Goal: Information Seeking & Learning: Check status

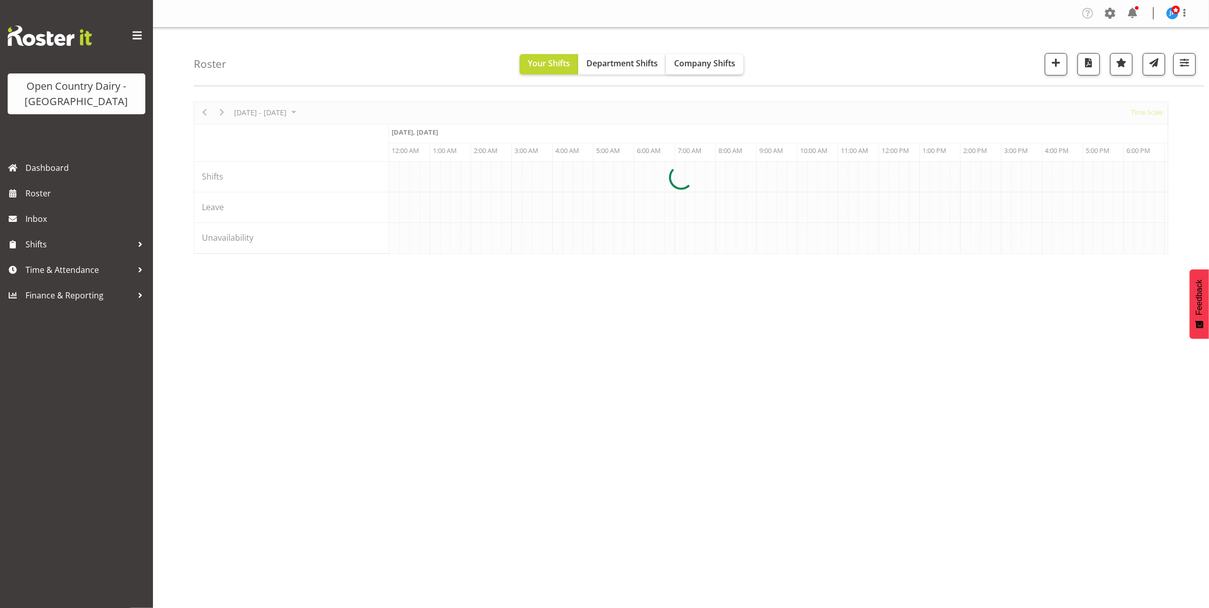
scroll to position [0, 1958]
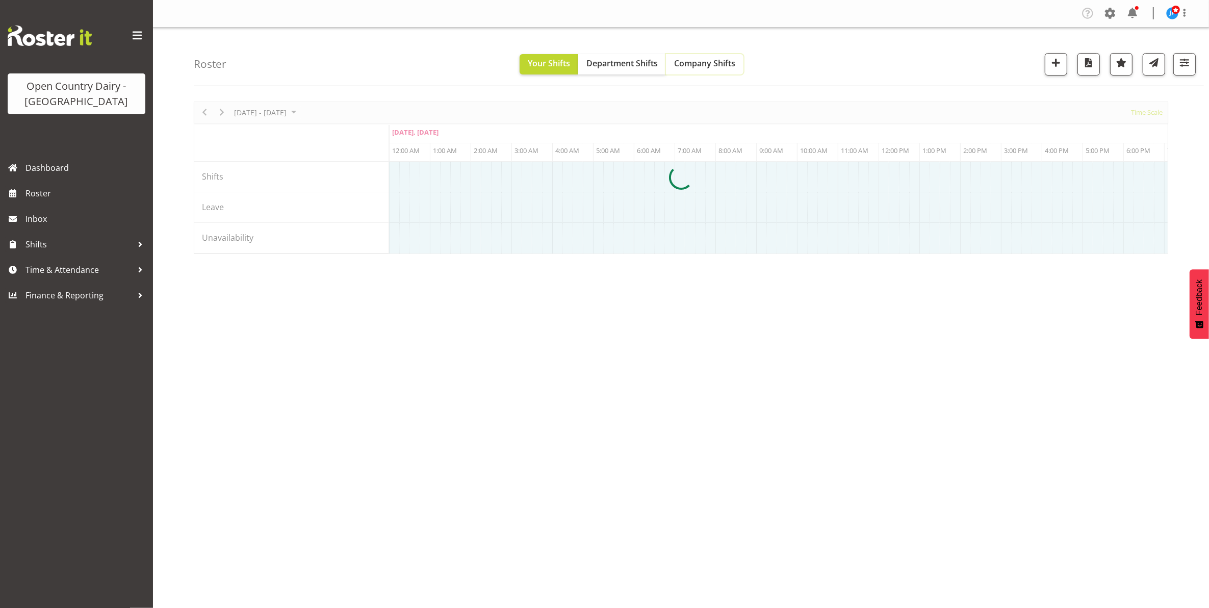
click at [723, 63] on span "Company Shifts" at bounding box center [704, 63] width 61 height 11
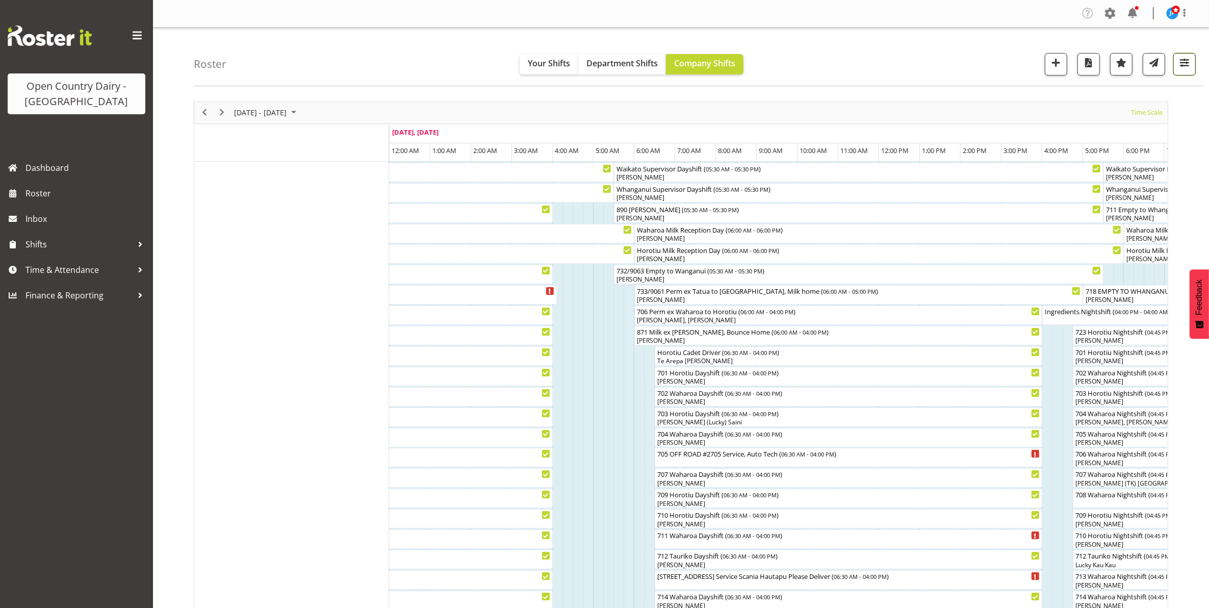
click at [1186, 66] on span "button" at bounding box center [1184, 62] width 13 height 13
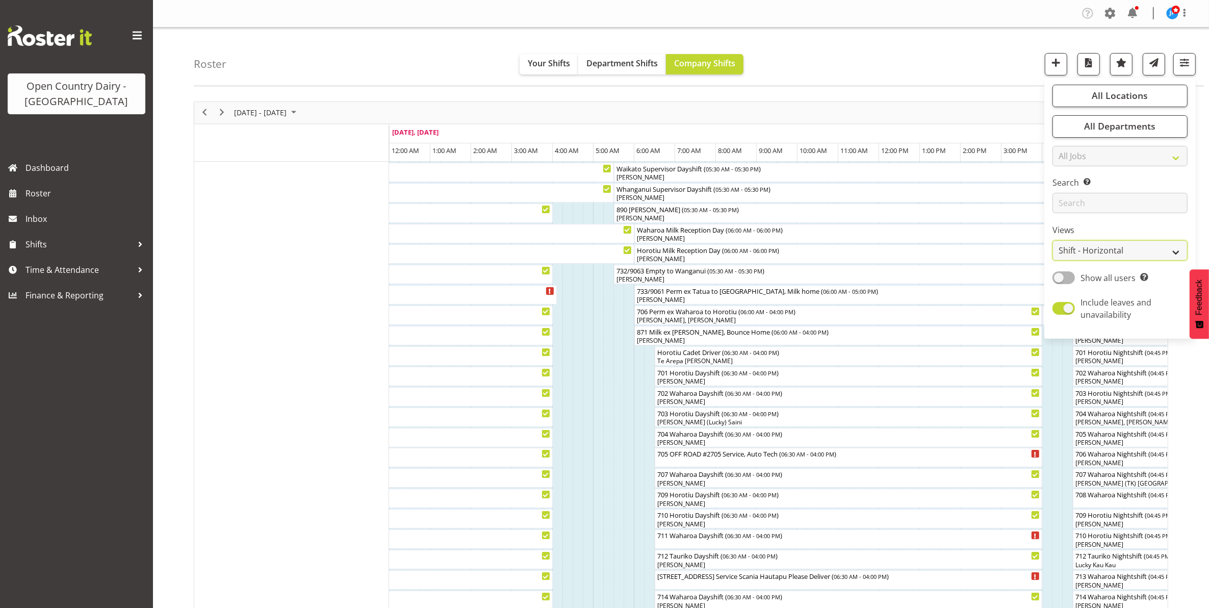
click at [1113, 257] on select "Staff Role Shift - Horizontal Shift - Vertical Staff - Location" at bounding box center [1119, 250] width 135 height 20
select select "staff"
click at [1053, 240] on select "Staff Role Shift - Horizontal Shift - Vertical Staff - Location" at bounding box center [1119, 250] width 135 height 20
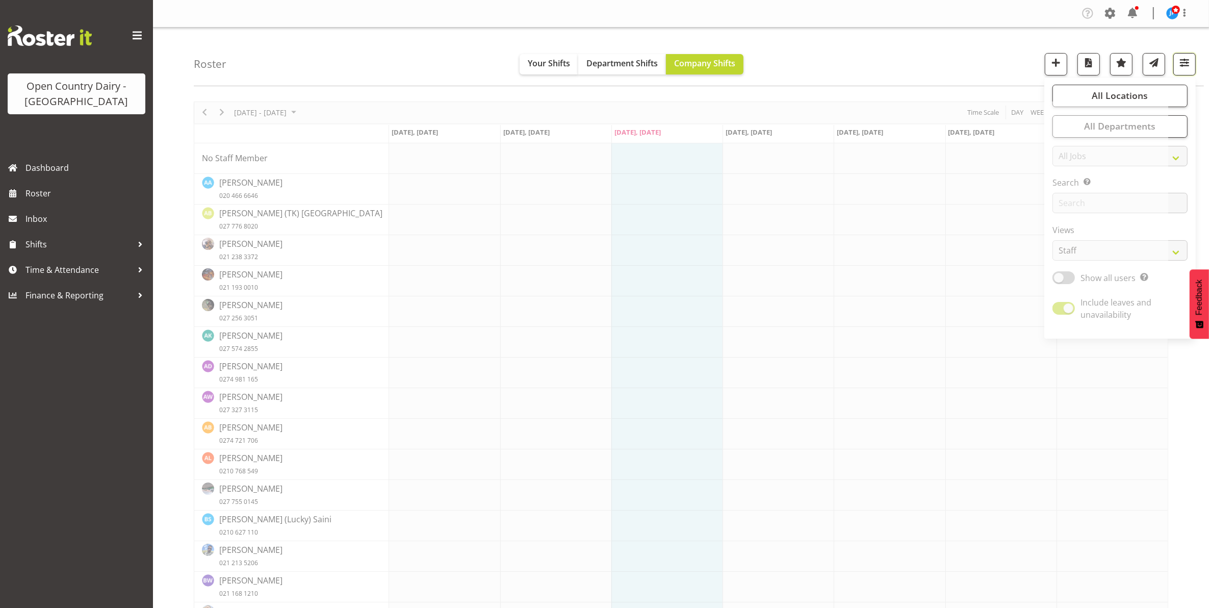
click at [1181, 61] on span "button" at bounding box center [1184, 62] width 13 height 13
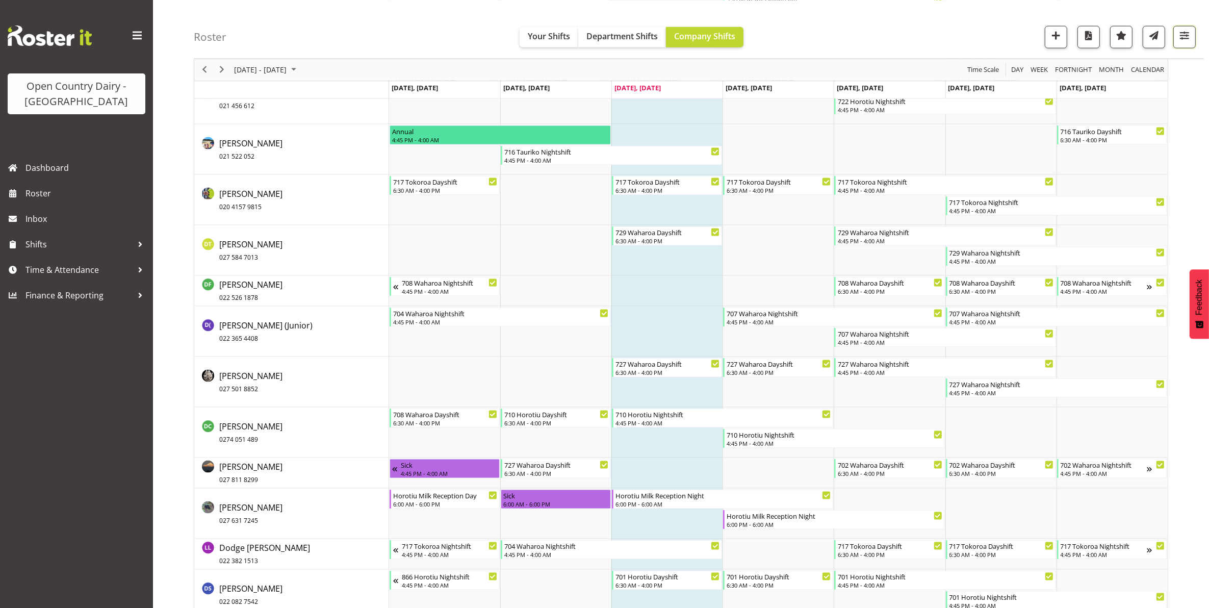
scroll to position [1785, 0]
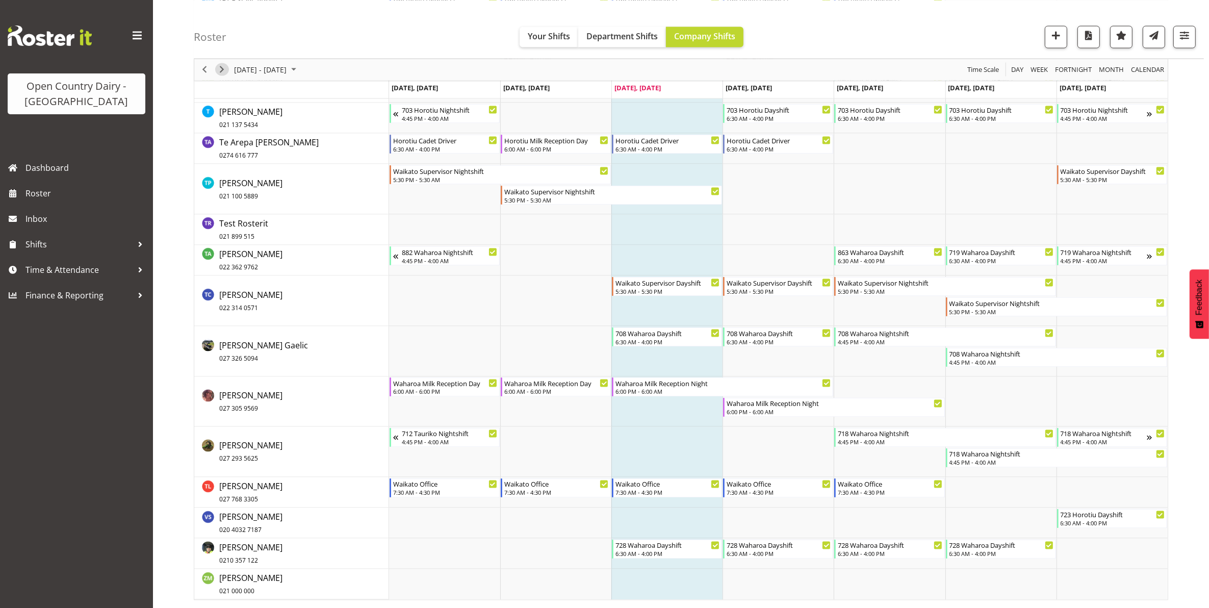
click at [223, 69] on span "Next" at bounding box center [222, 69] width 12 height 13
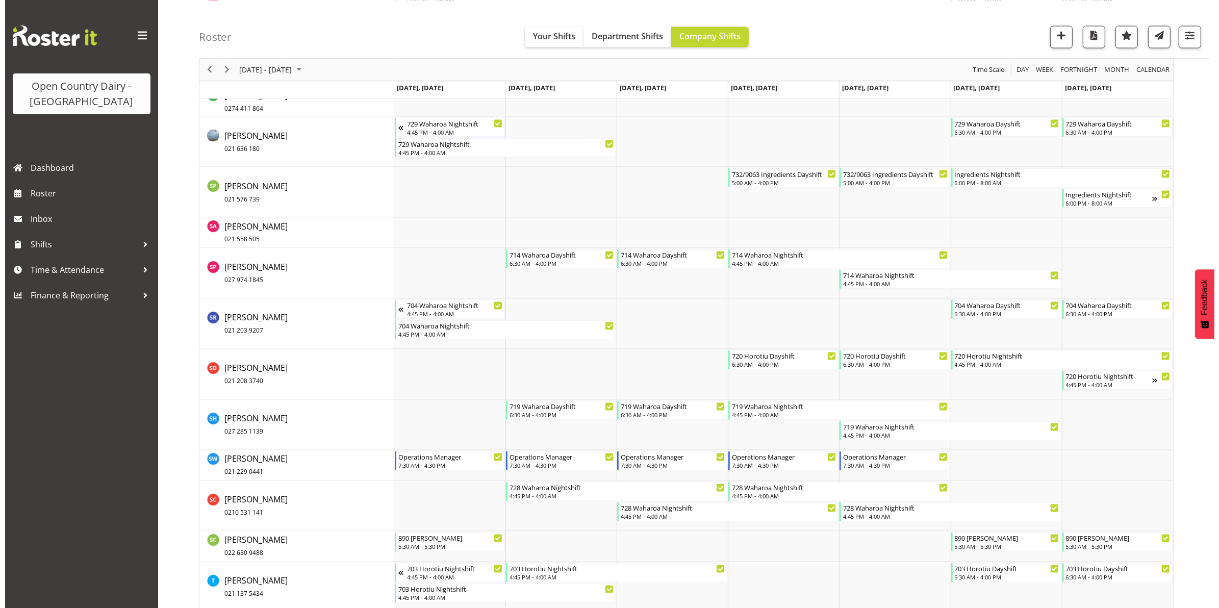
scroll to position [7011, 0]
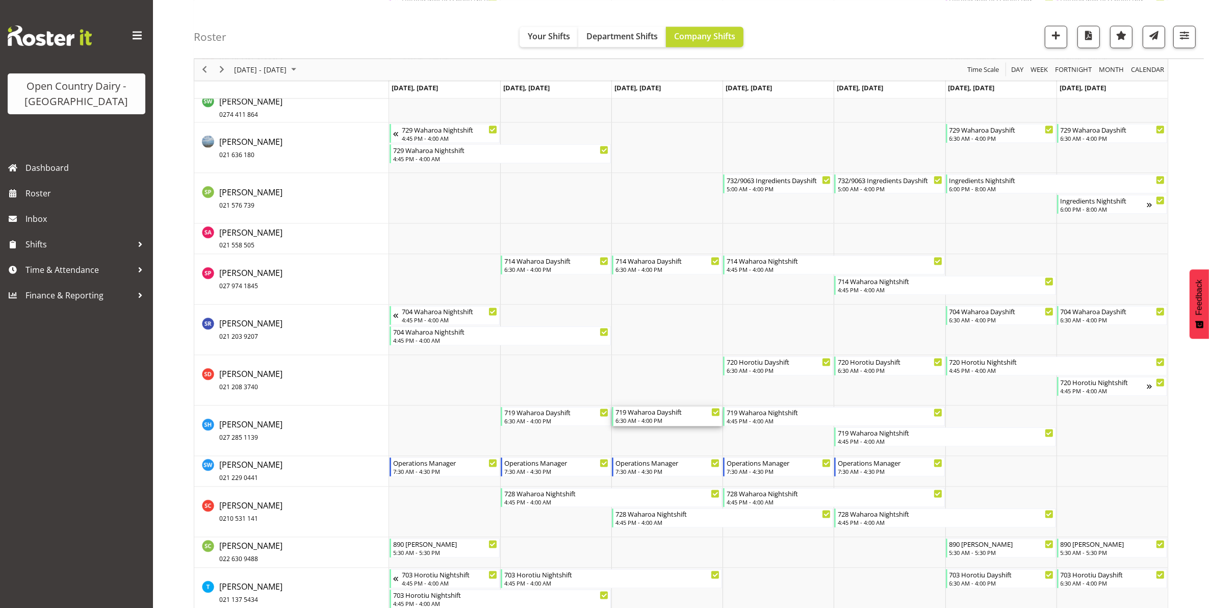
click at [664, 417] on div "719 Waharoa Dayshift" at bounding box center [667, 412] width 105 height 10
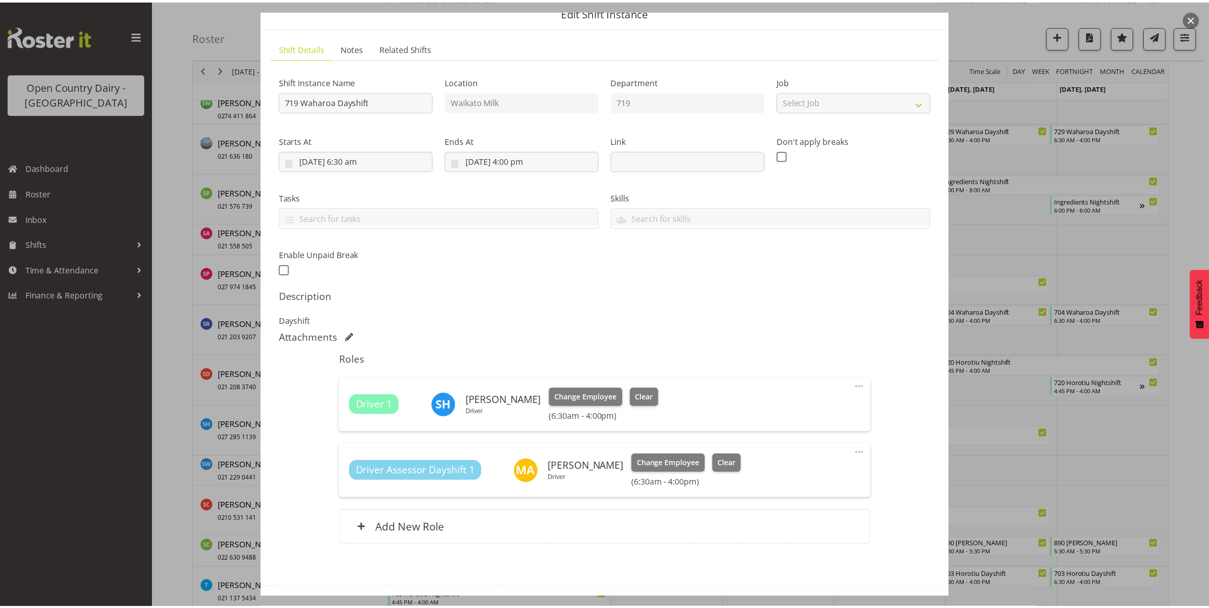
scroll to position [83, 0]
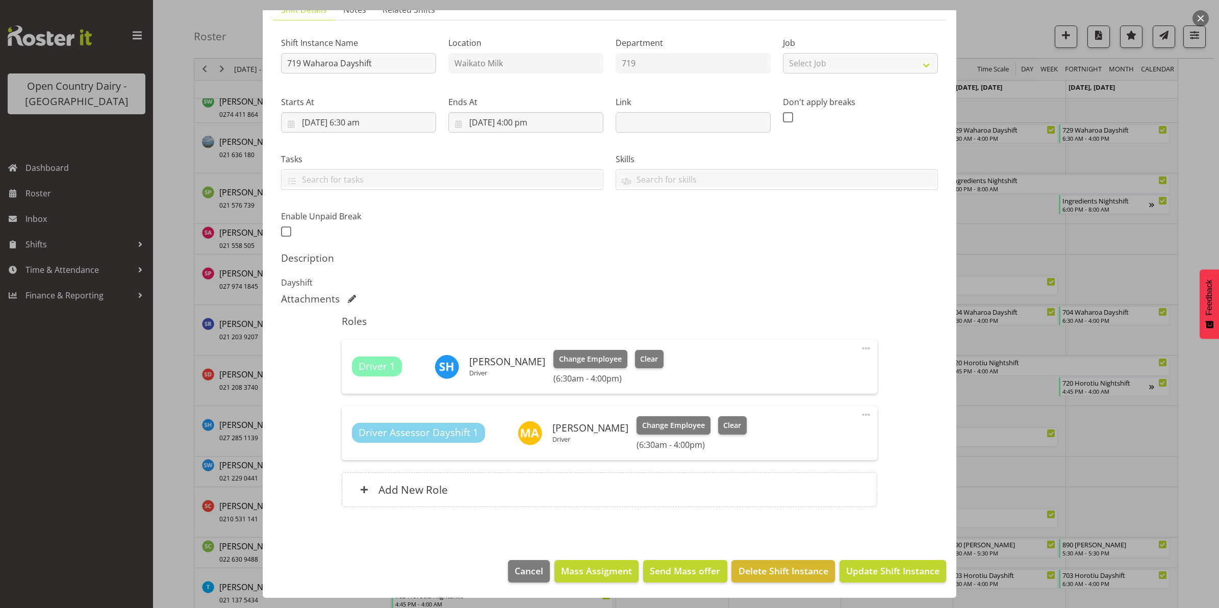
click at [1200, 19] on button "button" at bounding box center [1200, 18] width 16 height 16
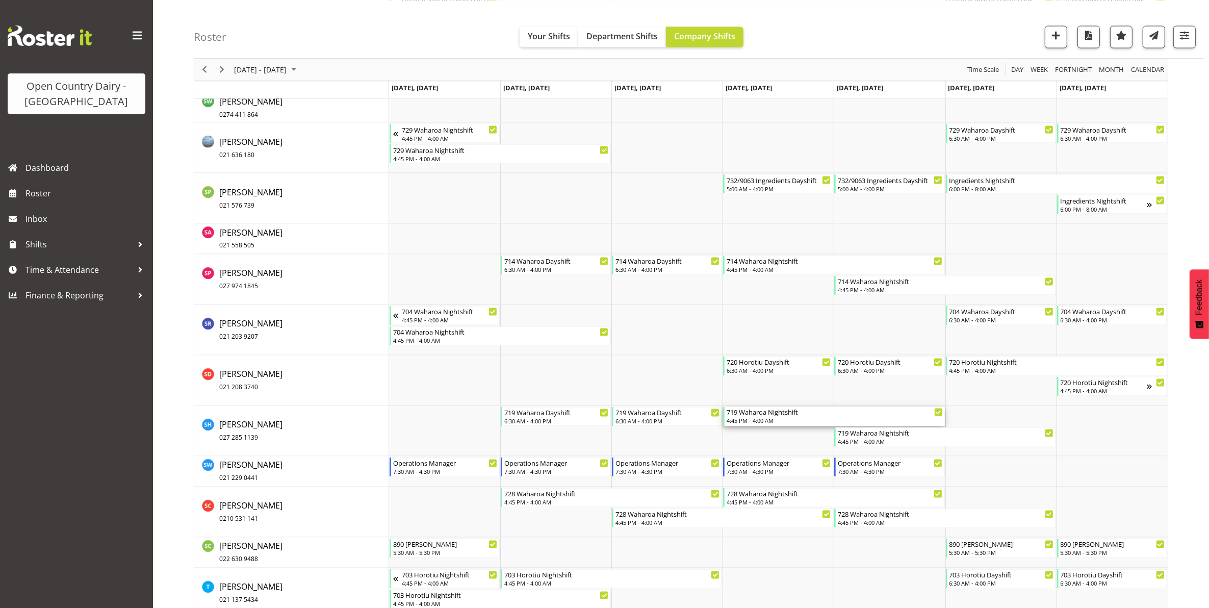
click at [759, 416] on div "719 Waharoa Nightshift" at bounding box center [835, 412] width 216 height 10
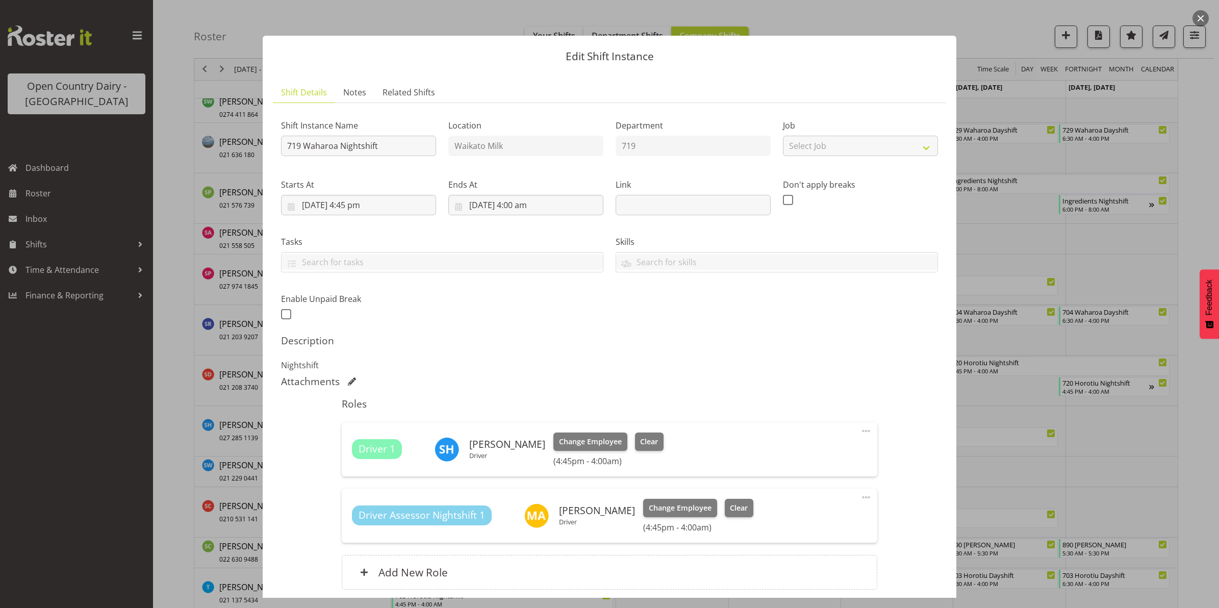
click at [1201, 18] on button "button" at bounding box center [1200, 18] width 16 height 16
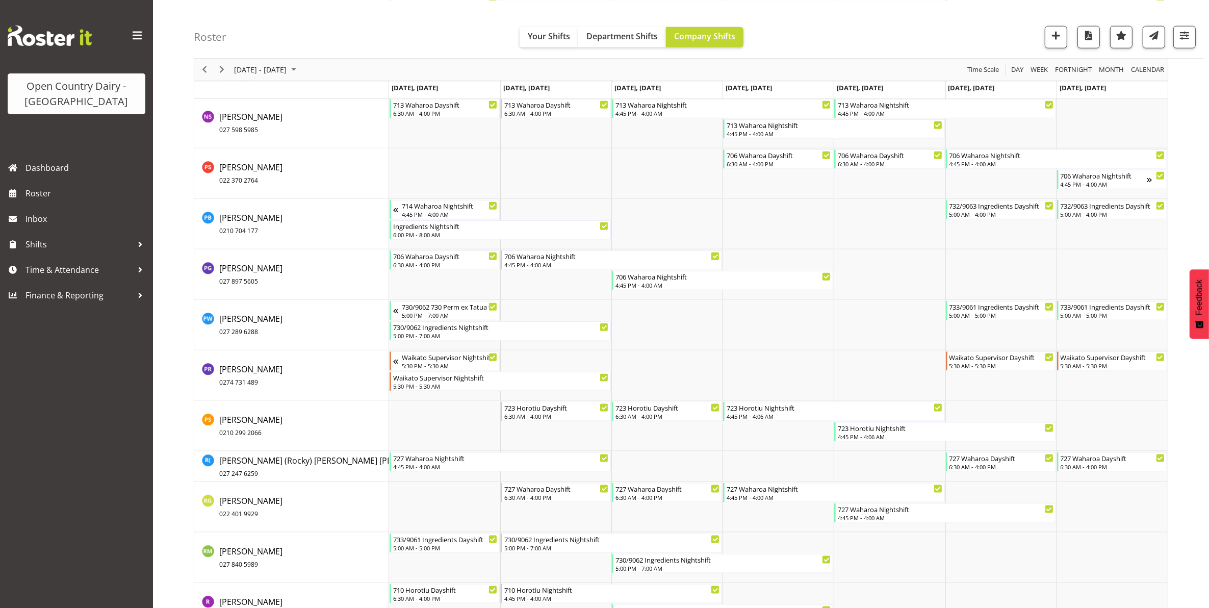
scroll to position [6246, 0]
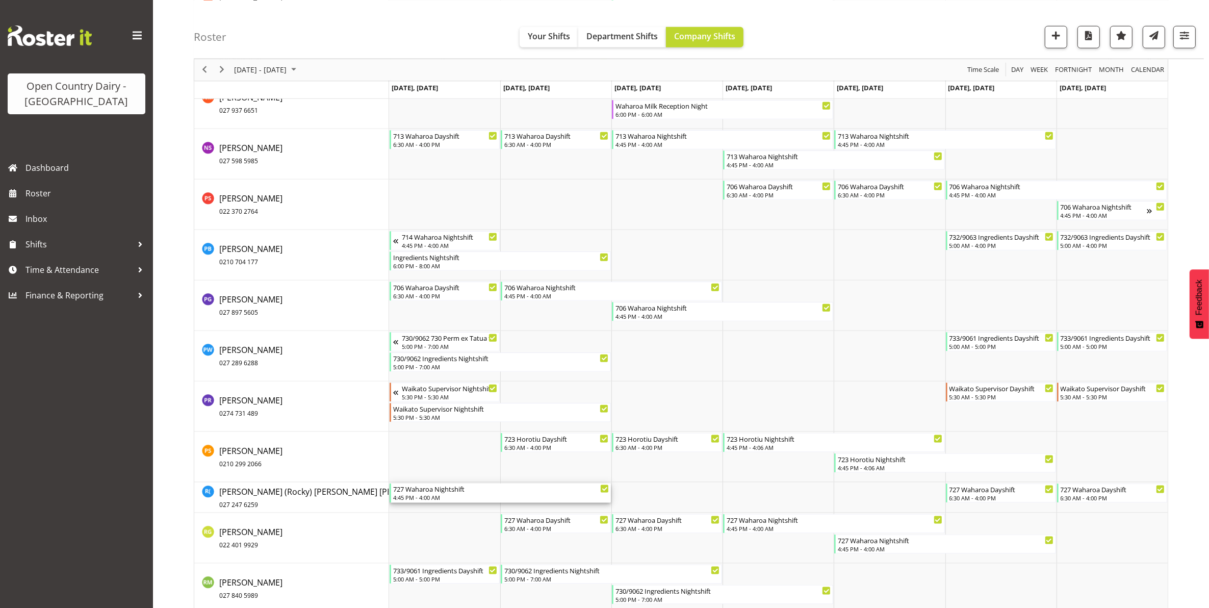
click at [409, 492] on div "727 Waharoa Nightshift" at bounding box center [501, 488] width 216 height 10
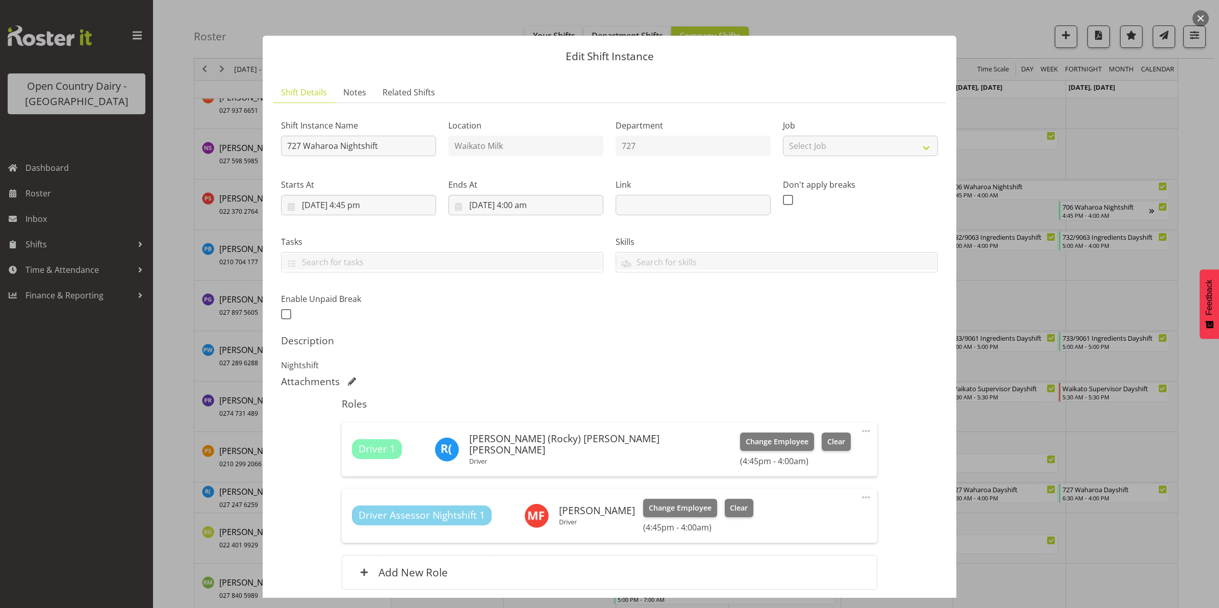
click at [1199, 18] on button "button" at bounding box center [1200, 18] width 16 height 16
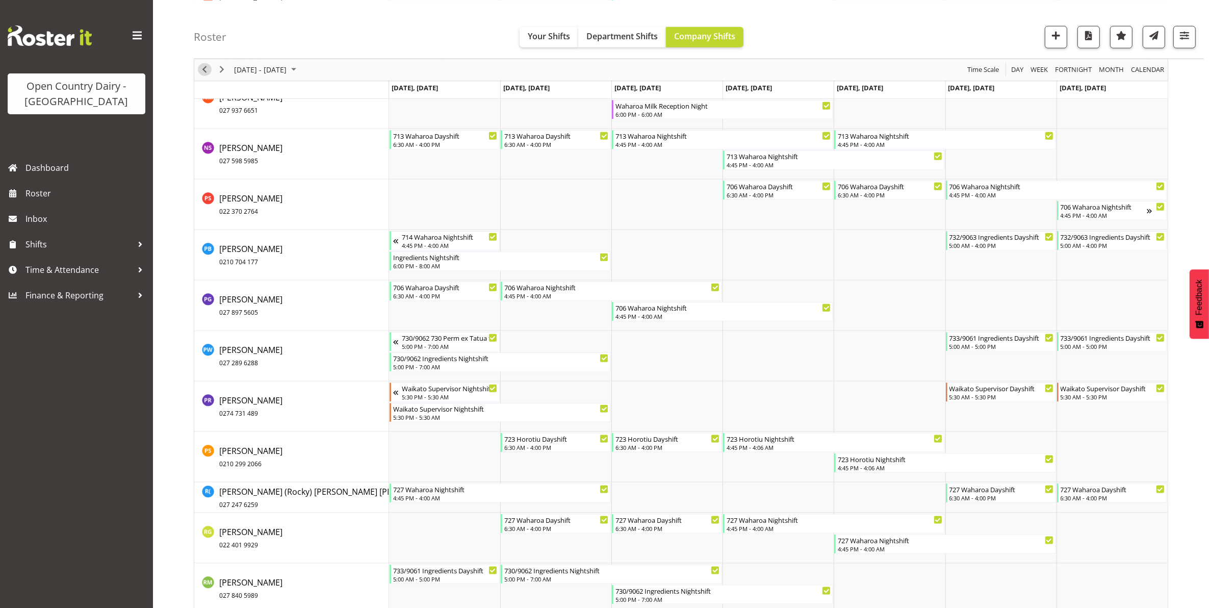
click at [204, 69] on span "Previous" at bounding box center [204, 69] width 12 height 13
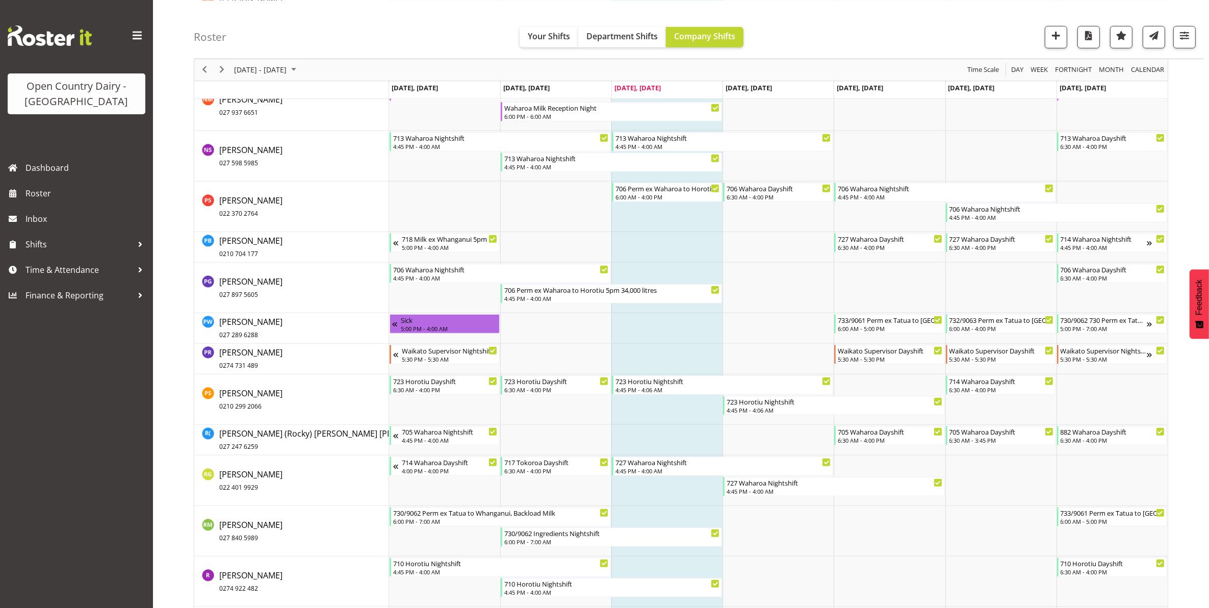
scroll to position [5719, 0]
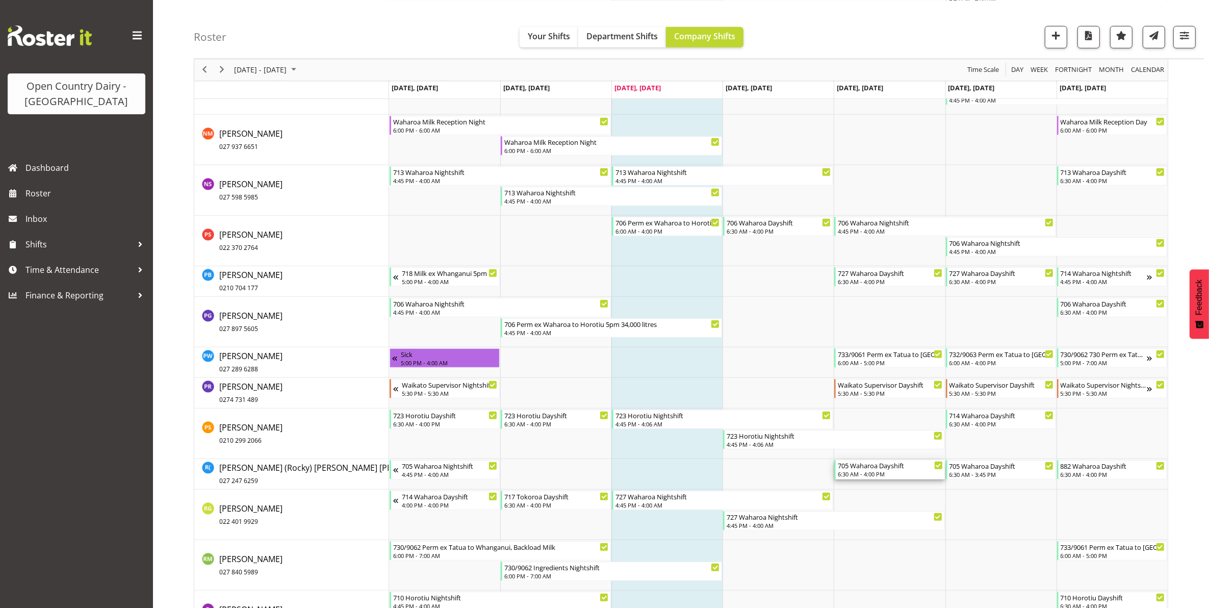
click at [880, 469] on div "705 Waharoa Dayshift" at bounding box center [890, 465] width 105 height 10
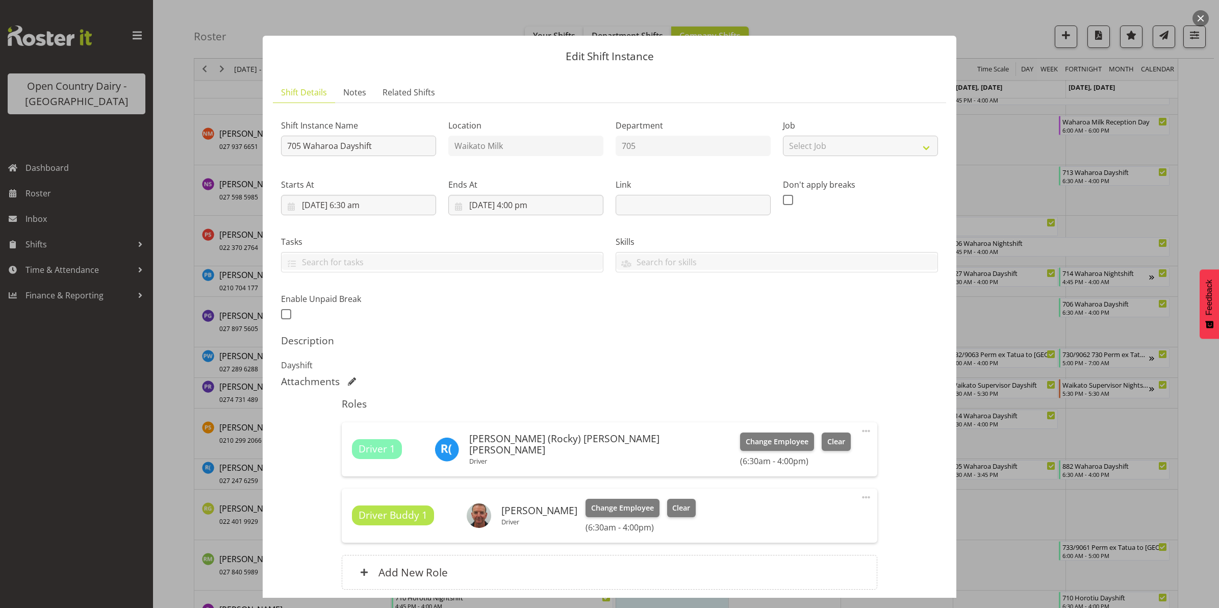
click at [1200, 17] on button "button" at bounding box center [1200, 18] width 16 height 16
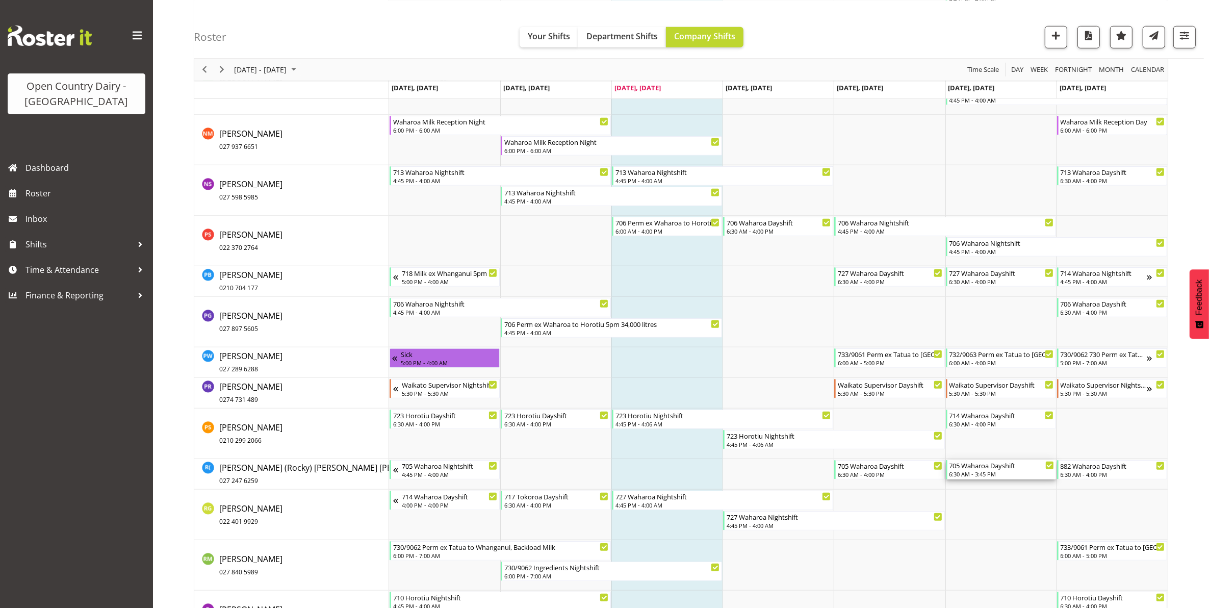
click at [1009, 470] on div "705 Waharoa Dayshift" at bounding box center [1001, 465] width 105 height 10
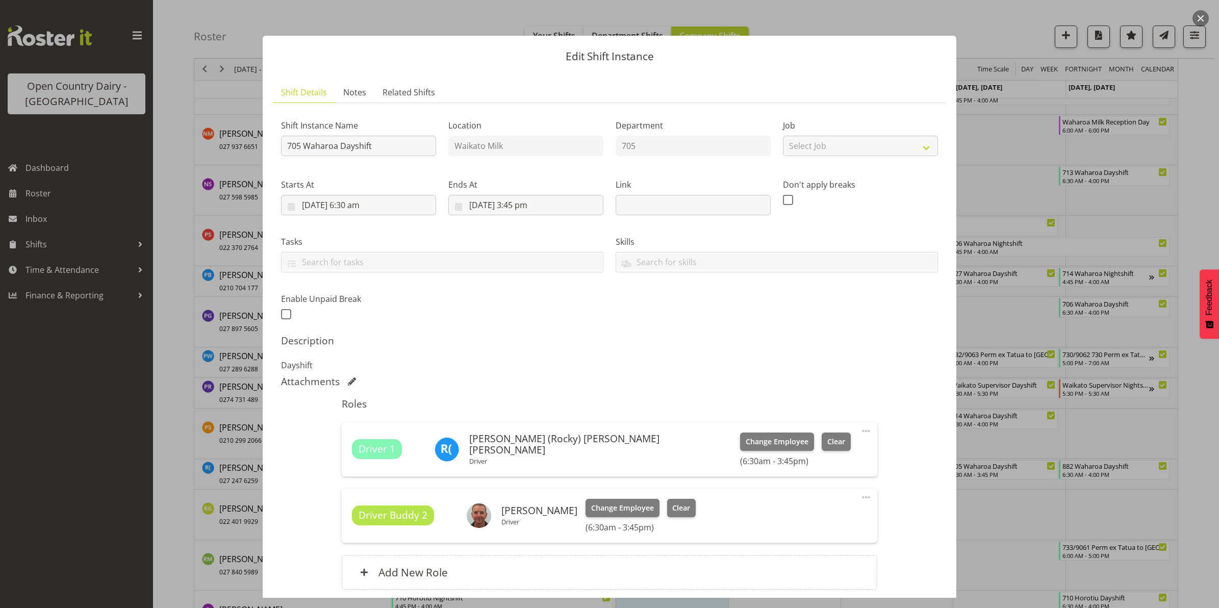
click at [1198, 17] on button "button" at bounding box center [1200, 18] width 16 height 16
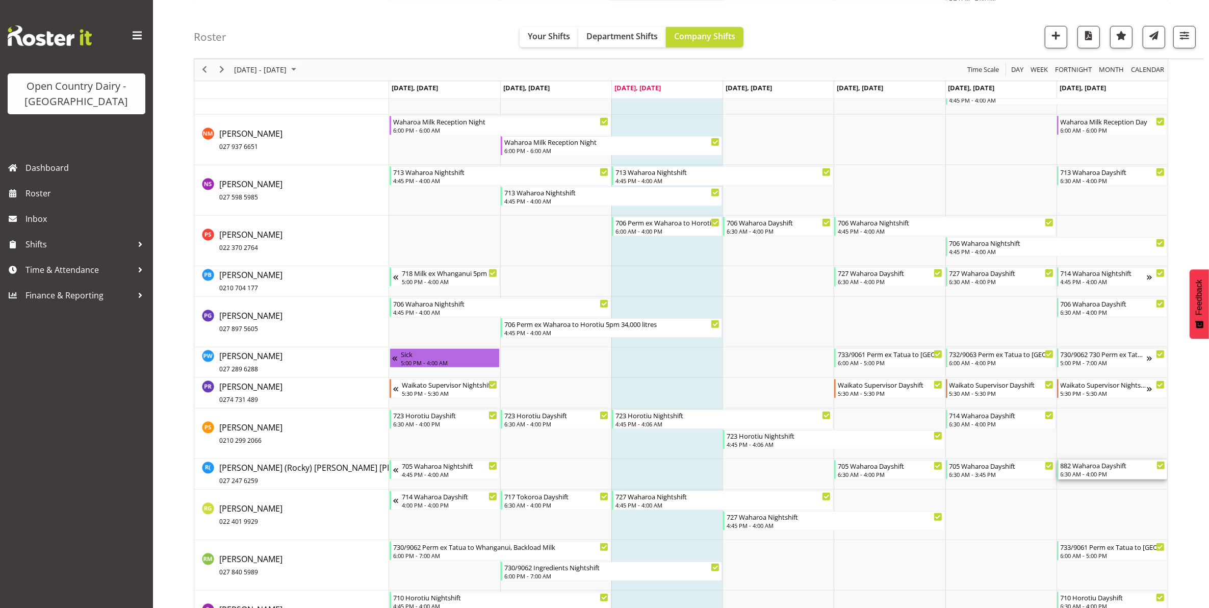
click at [1096, 467] on div "882 Waharoa Dayshift" at bounding box center [1113, 465] width 105 height 10
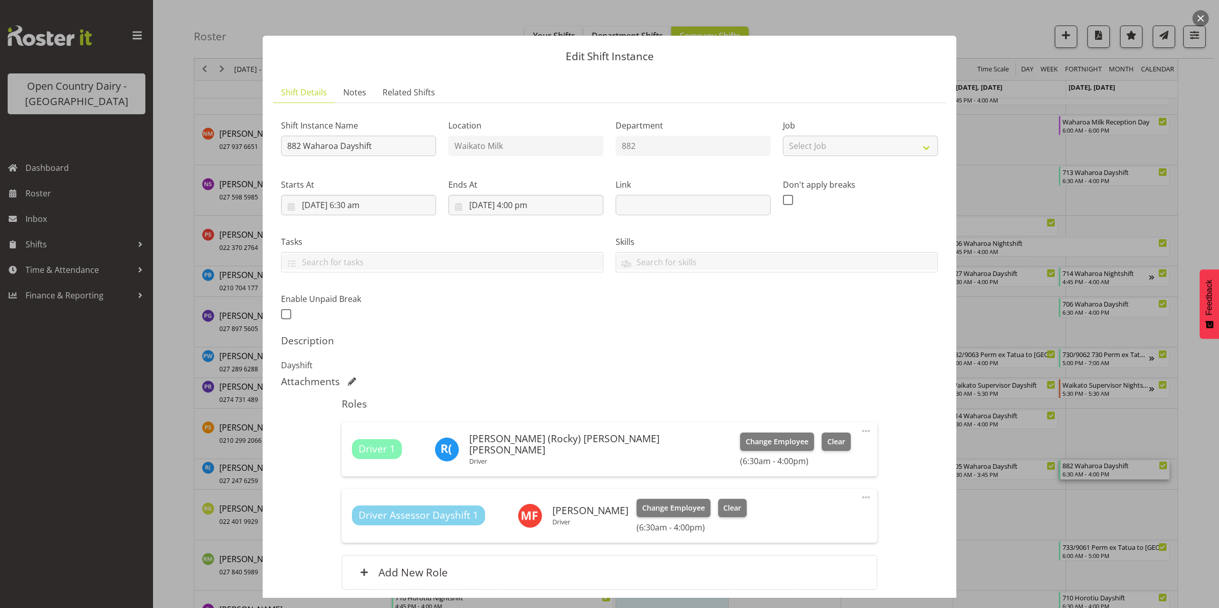
click at [1200, 19] on button "button" at bounding box center [1200, 18] width 16 height 16
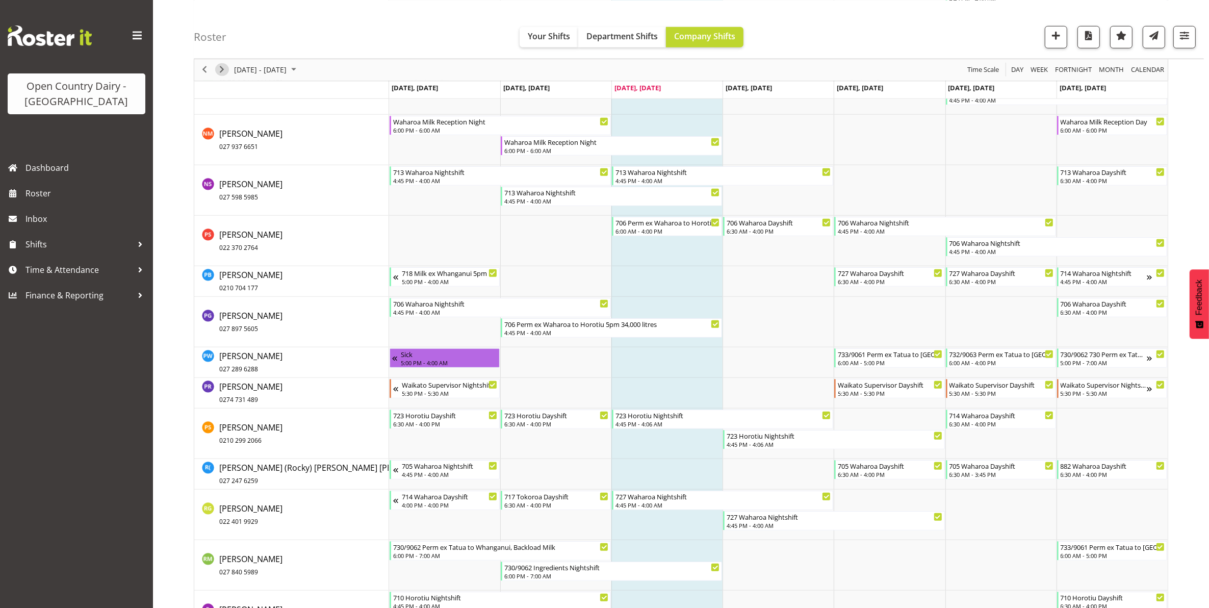
click at [219, 70] on span "Next" at bounding box center [222, 69] width 12 height 13
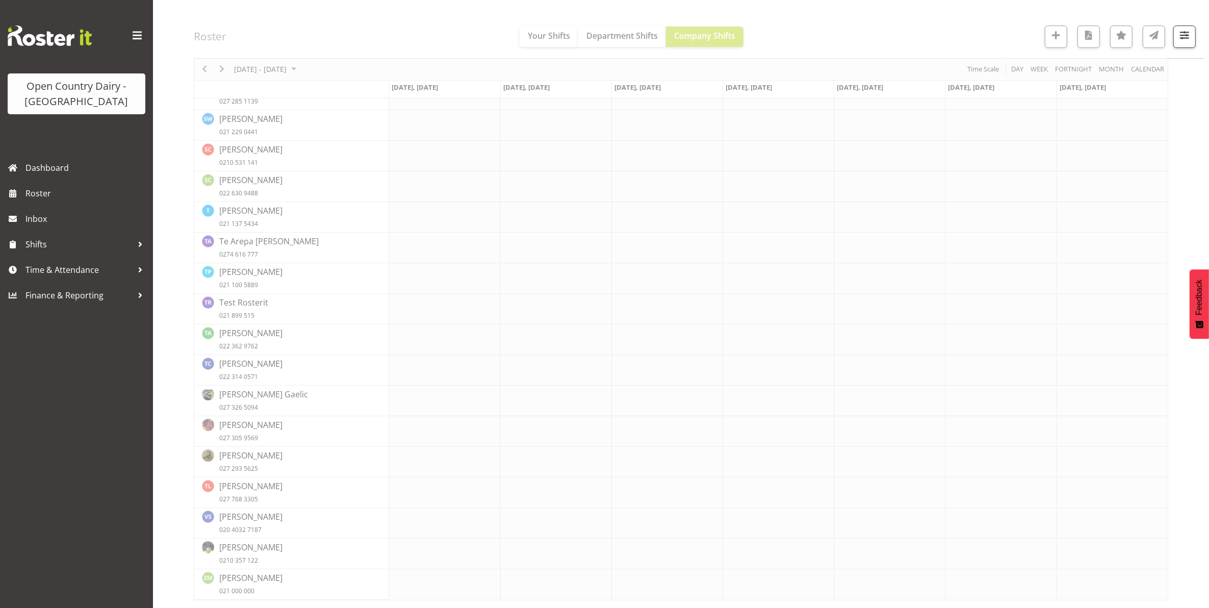
scroll to position [0, 0]
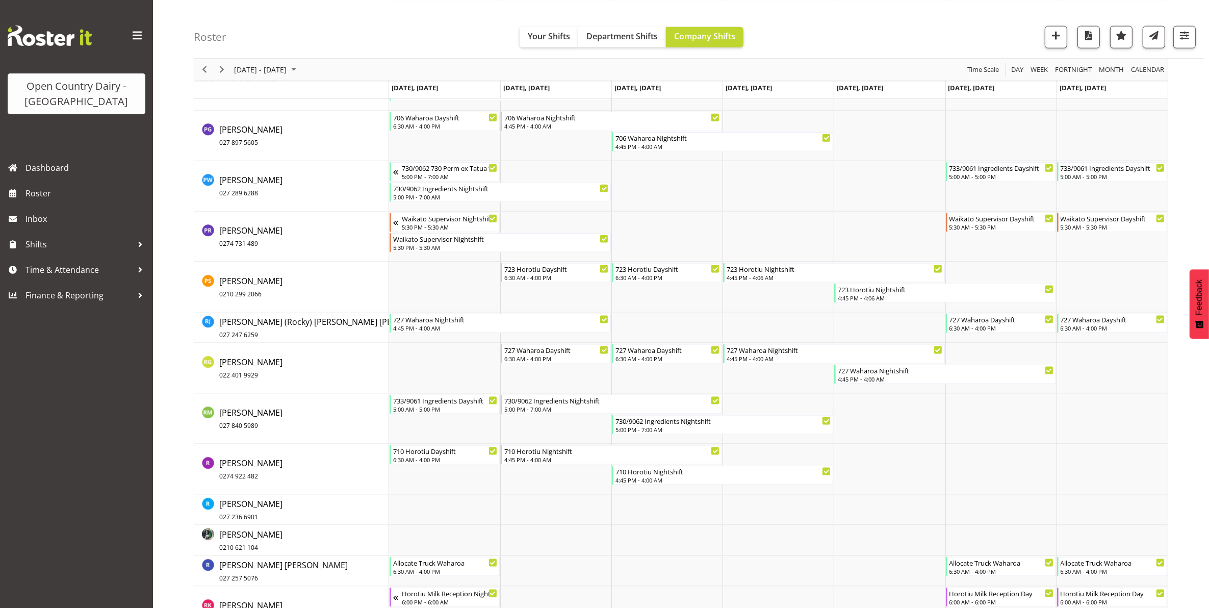
scroll to position [6325, 0]
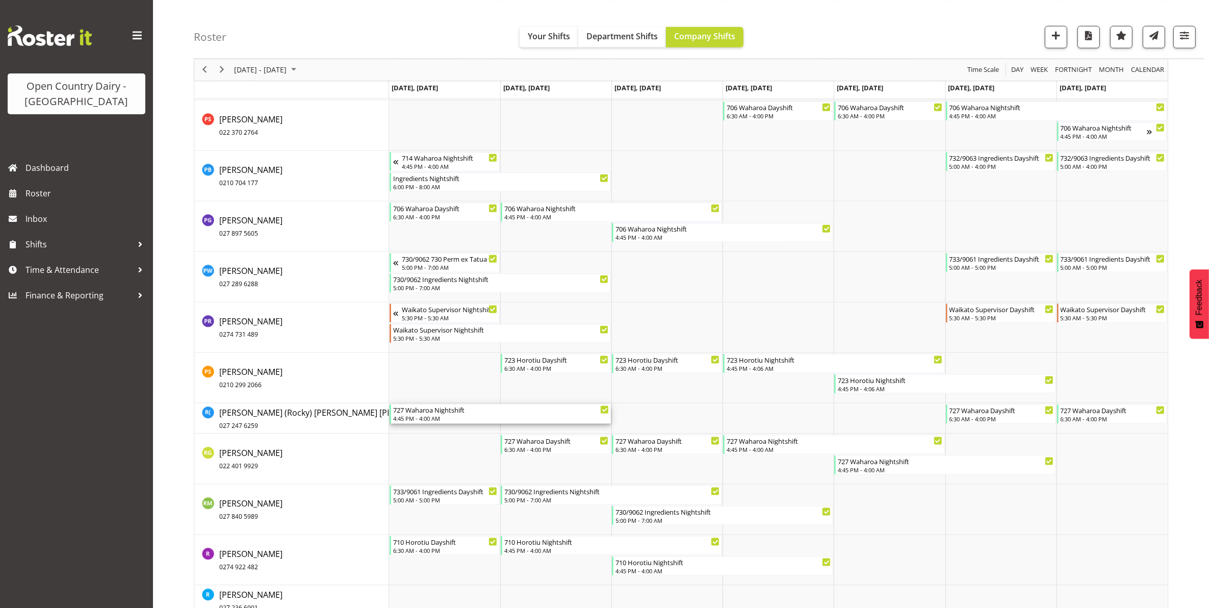
click at [436, 417] on div "4:45 PM - 4:00 AM" at bounding box center [501, 418] width 216 height 8
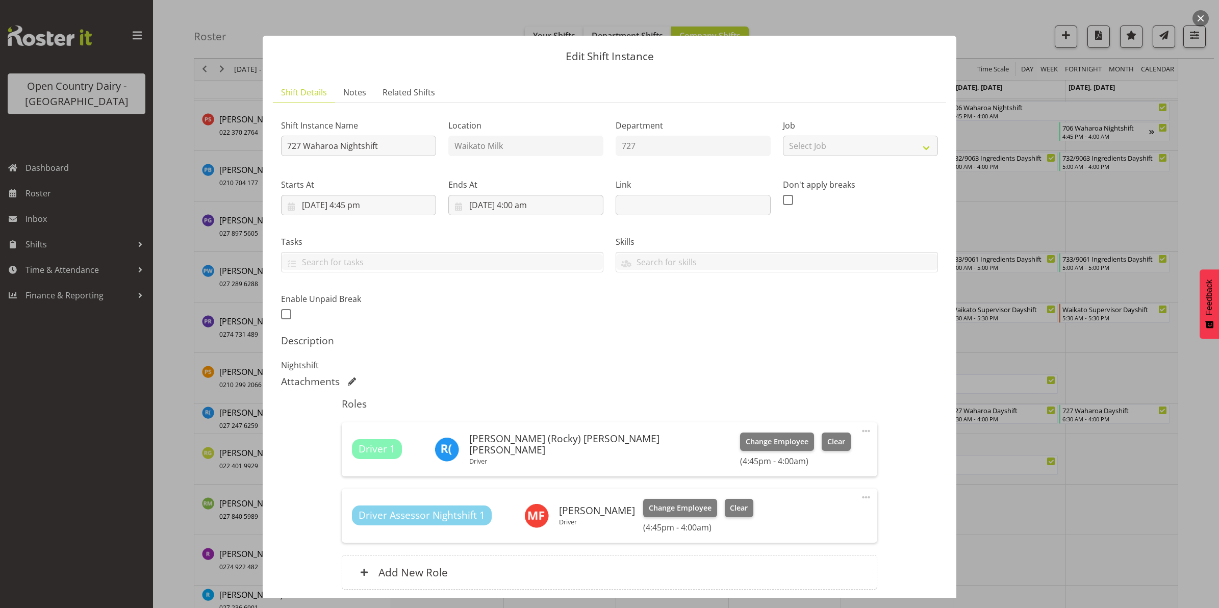
click at [1198, 14] on button "button" at bounding box center [1200, 18] width 16 height 16
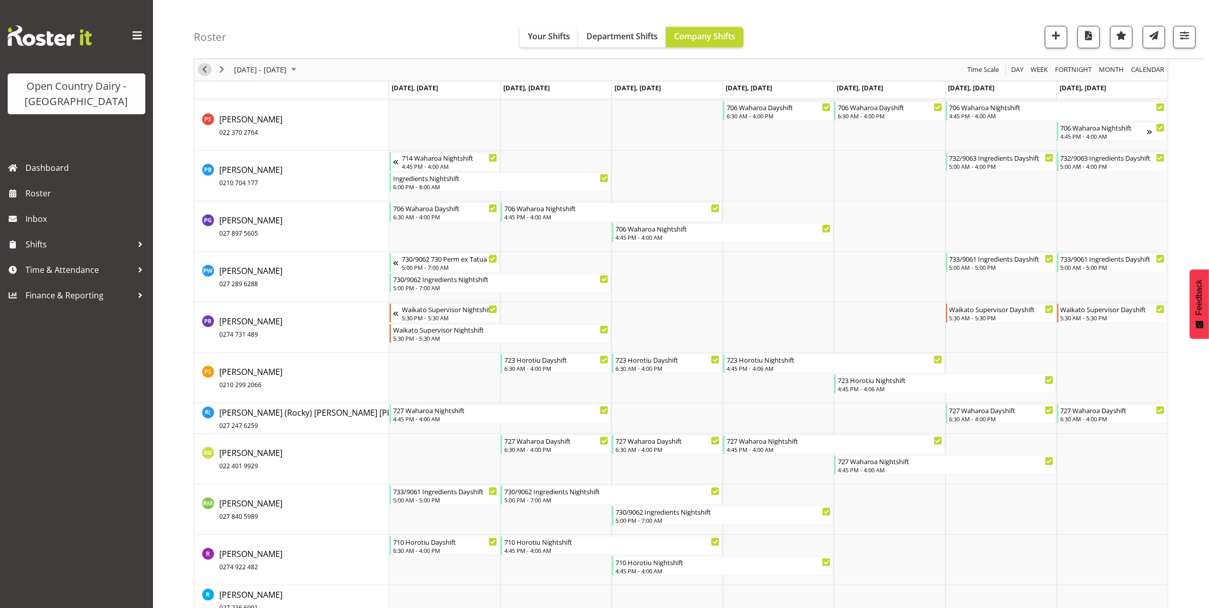
click at [203, 69] on span "Previous" at bounding box center [204, 69] width 12 height 13
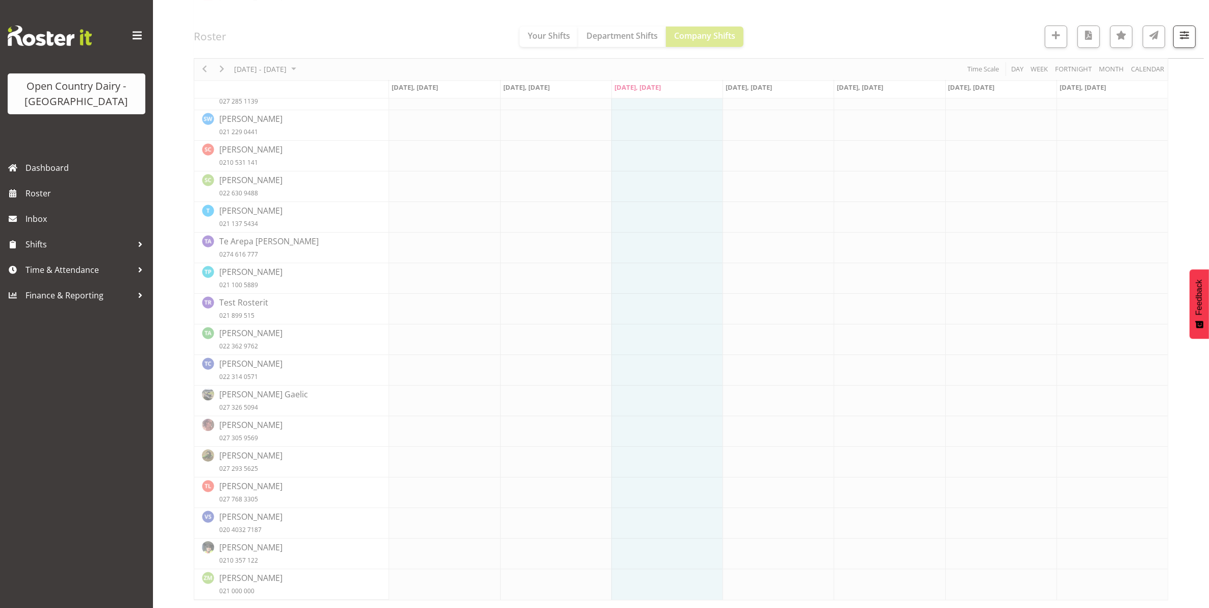
scroll to position [0, 0]
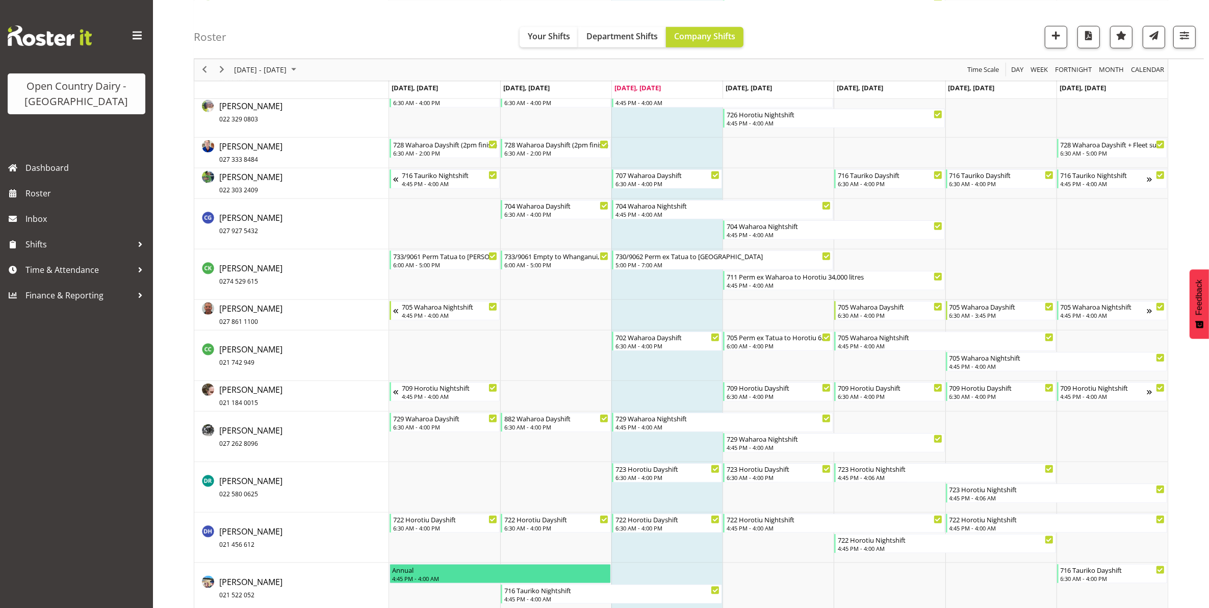
scroll to position [1338, 0]
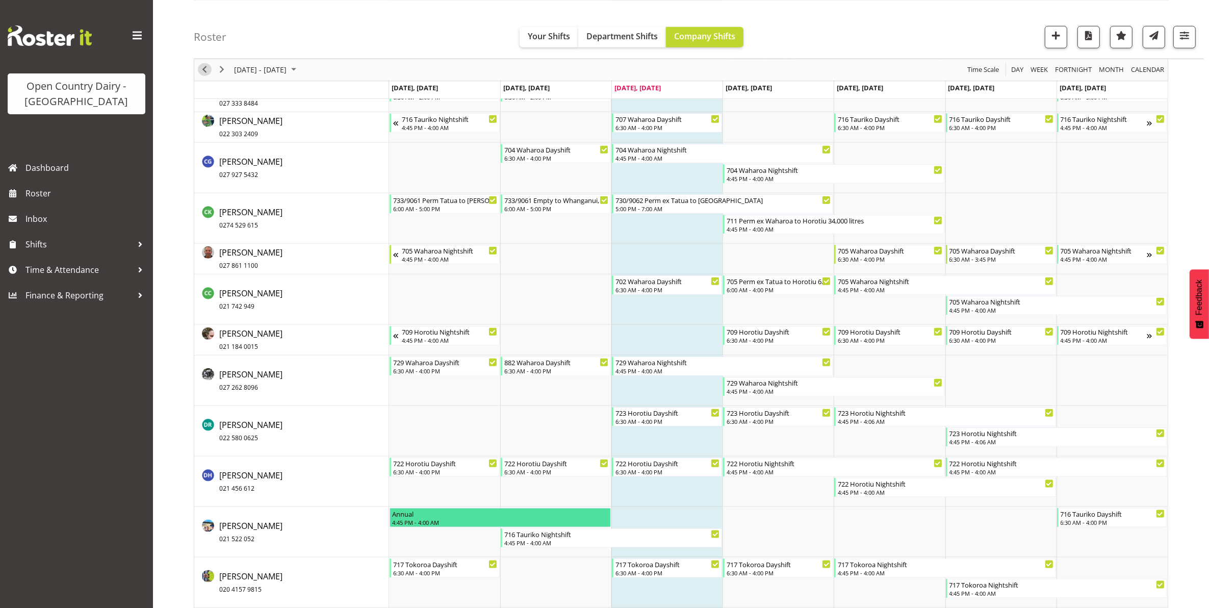
click at [203, 69] on span "Previous" at bounding box center [204, 69] width 12 height 13
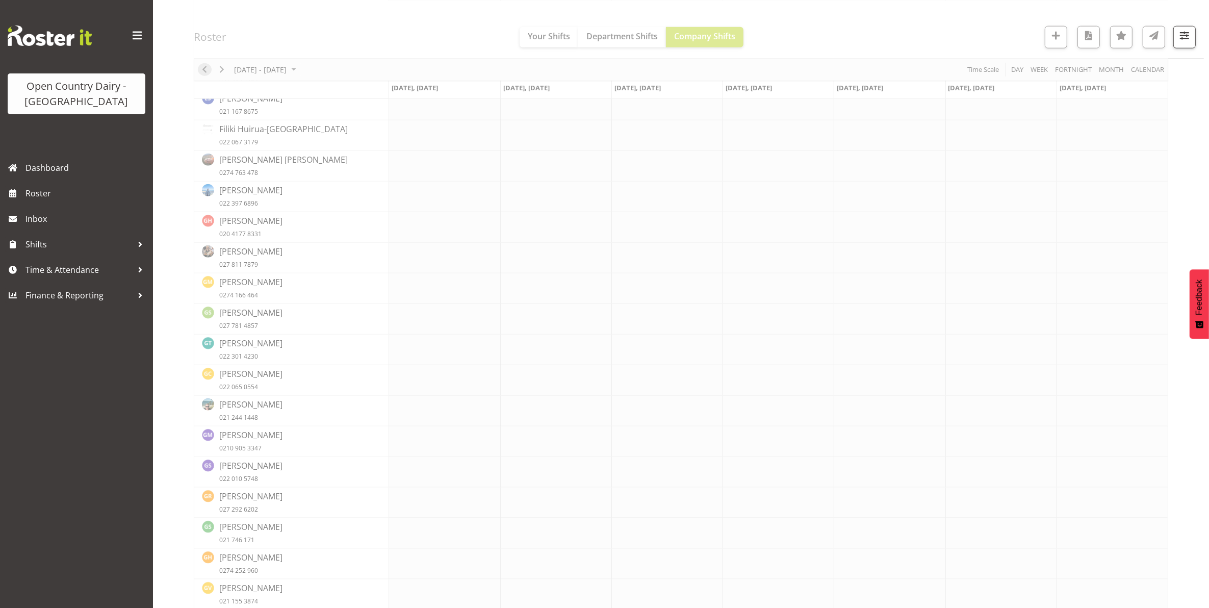
scroll to position [0, 0]
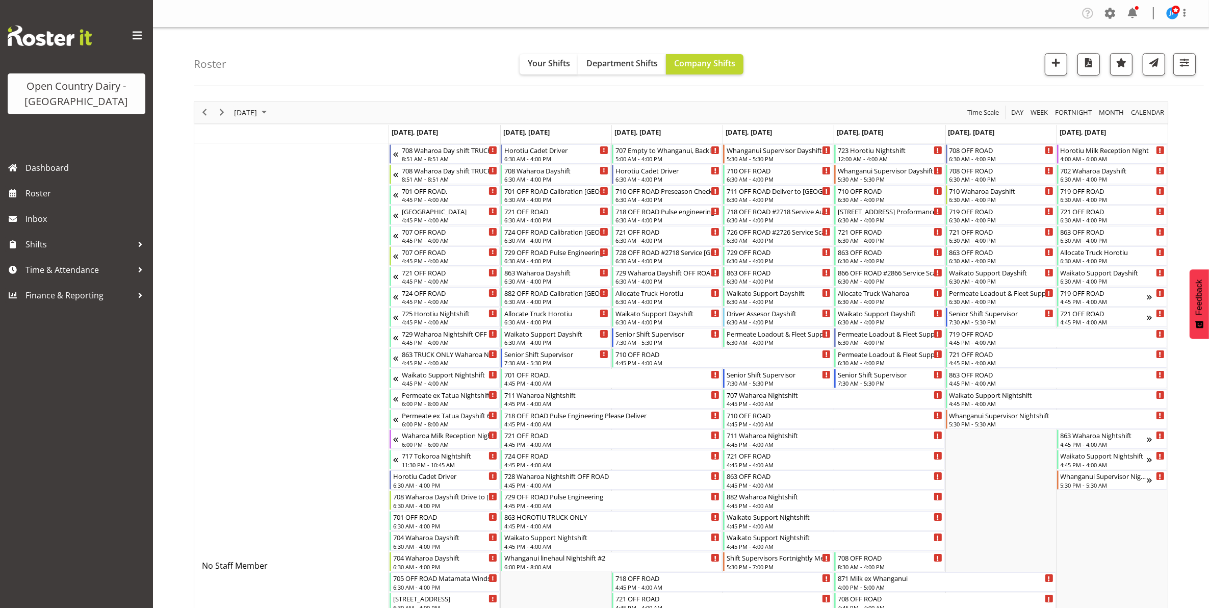
click at [222, 113] on span "Next" at bounding box center [222, 112] width 12 height 13
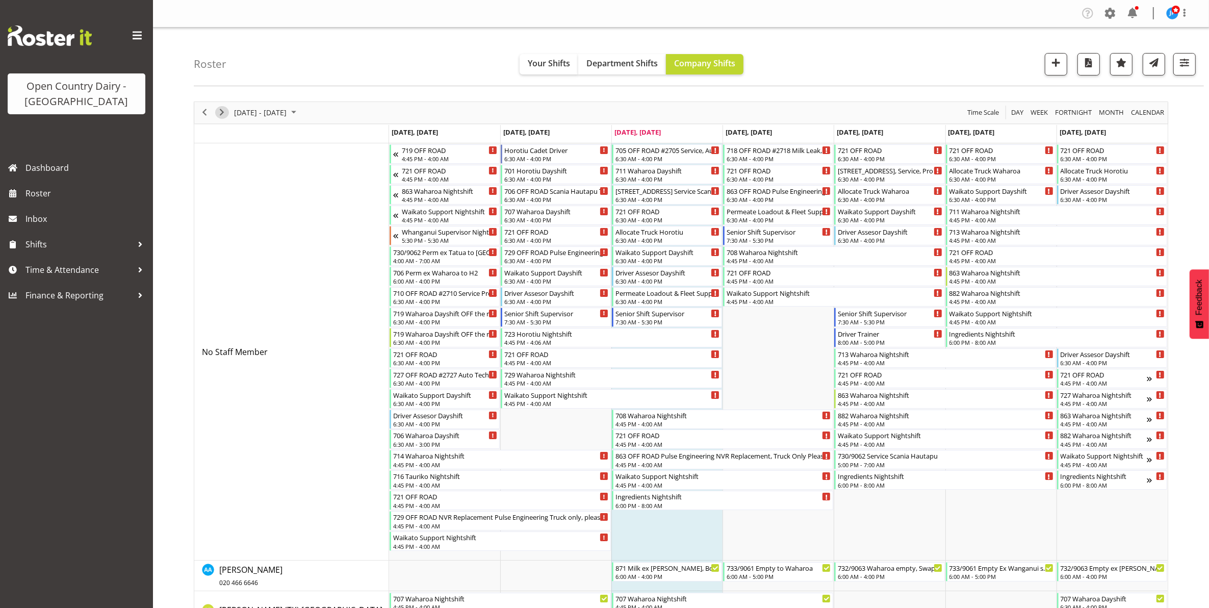
click at [222, 113] on span "Next" at bounding box center [222, 112] width 12 height 13
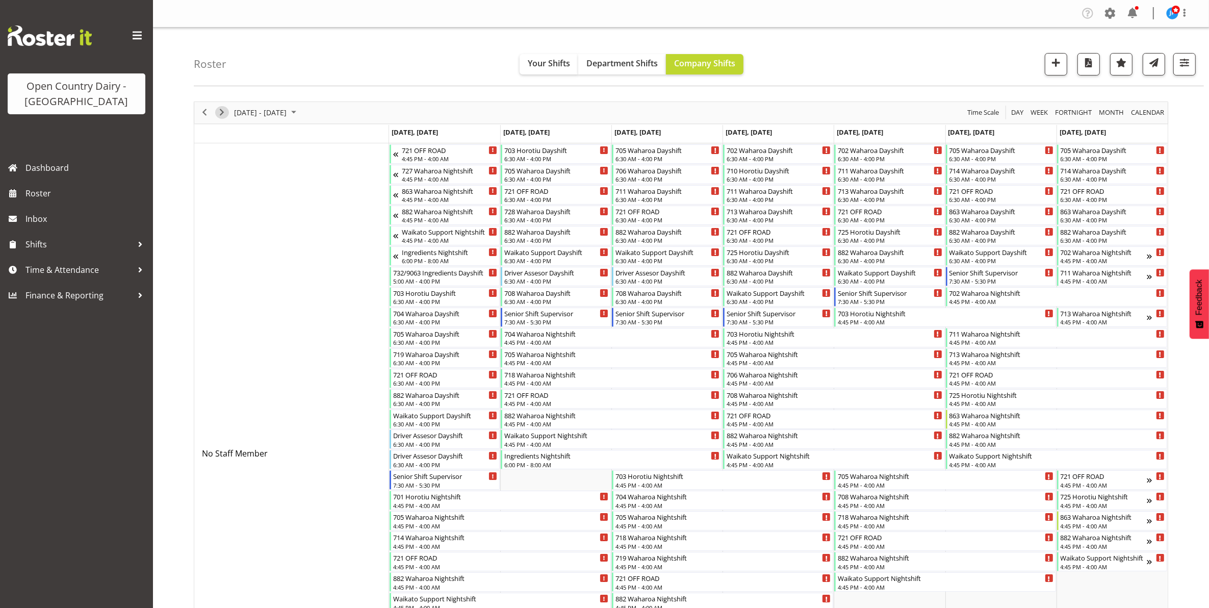
click at [222, 113] on span "Next" at bounding box center [222, 112] width 12 height 13
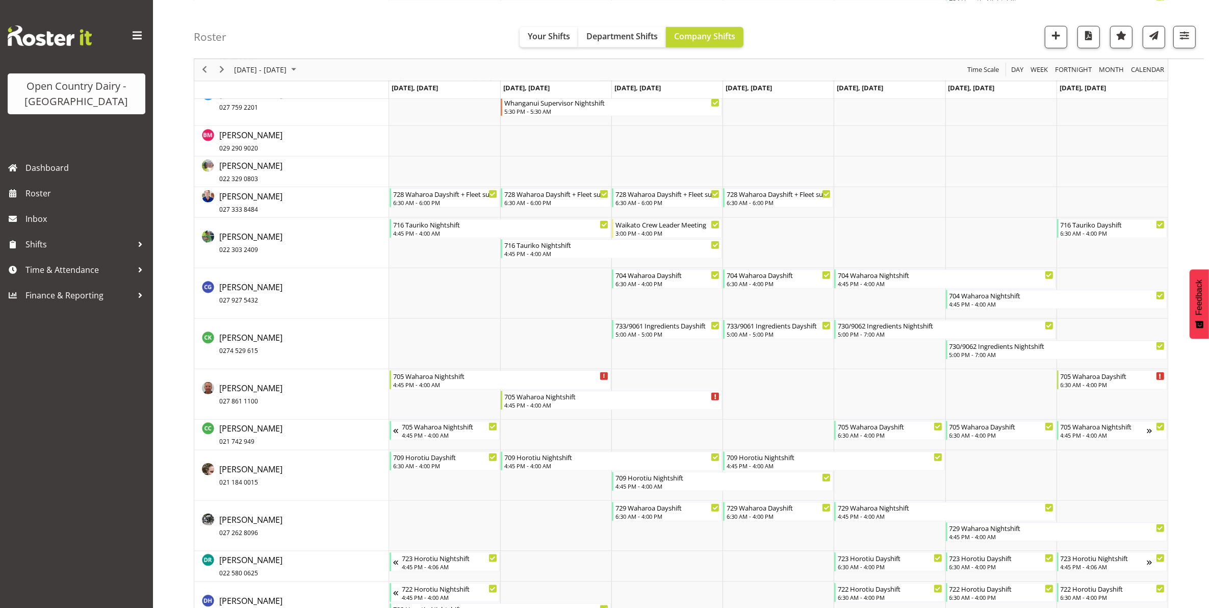
scroll to position [1338, 0]
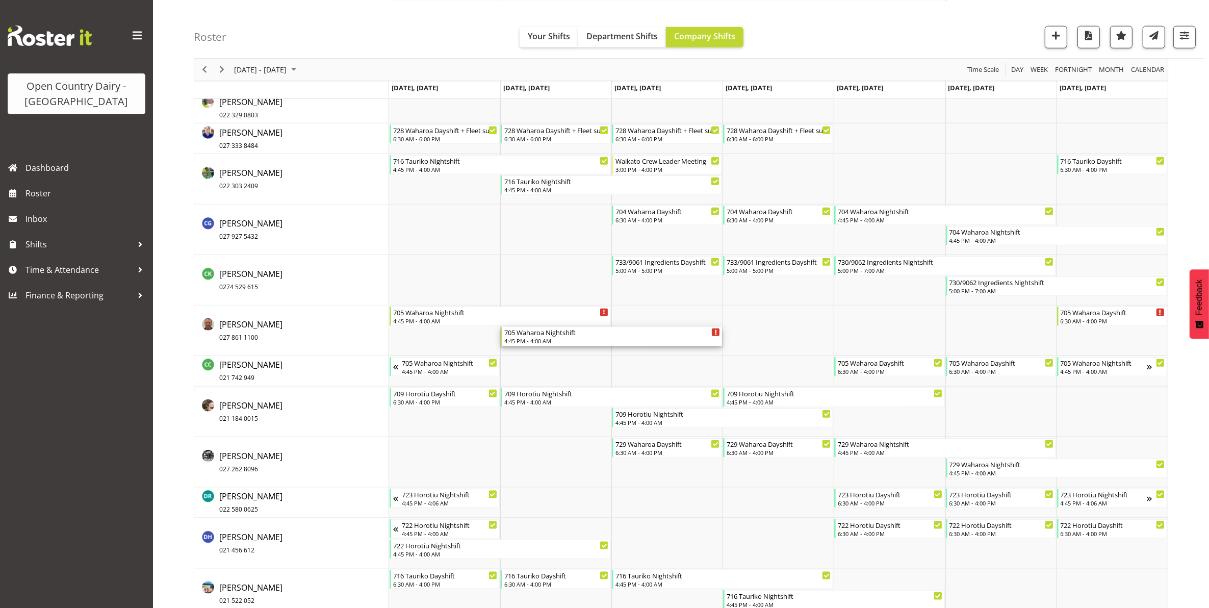
click at [544, 337] on div "705 Waharoa Nightshift 4:45 PM - 4:00 AM" at bounding box center [612, 336] width 216 height 19
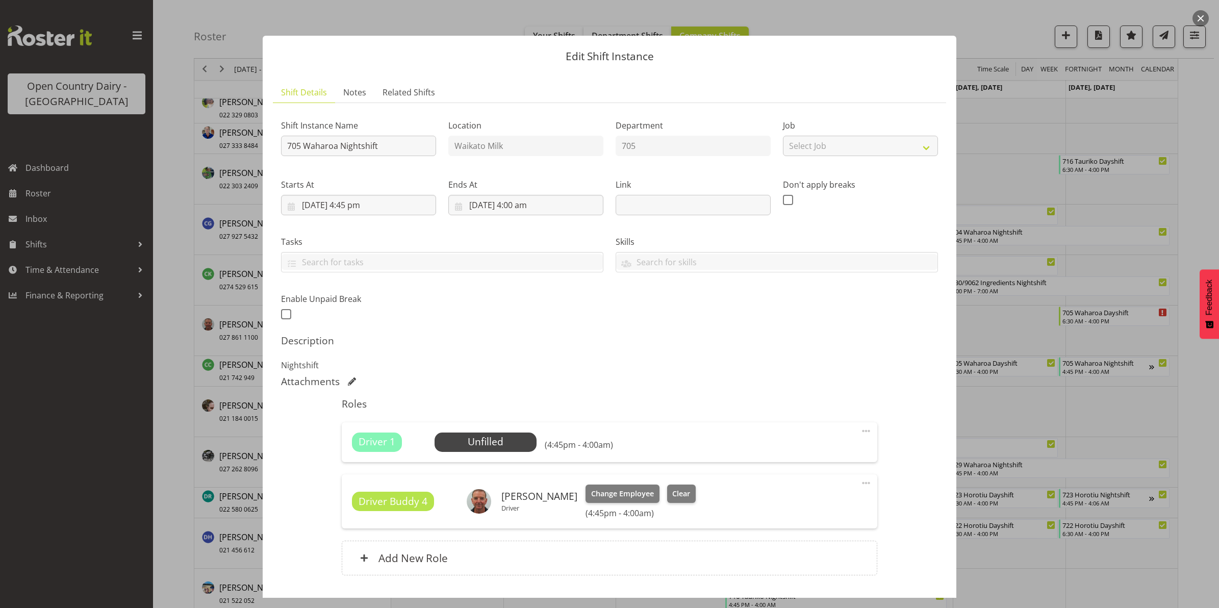
click at [1199, 16] on button "button" at bounding box center [1200, 18] width 16 height 16
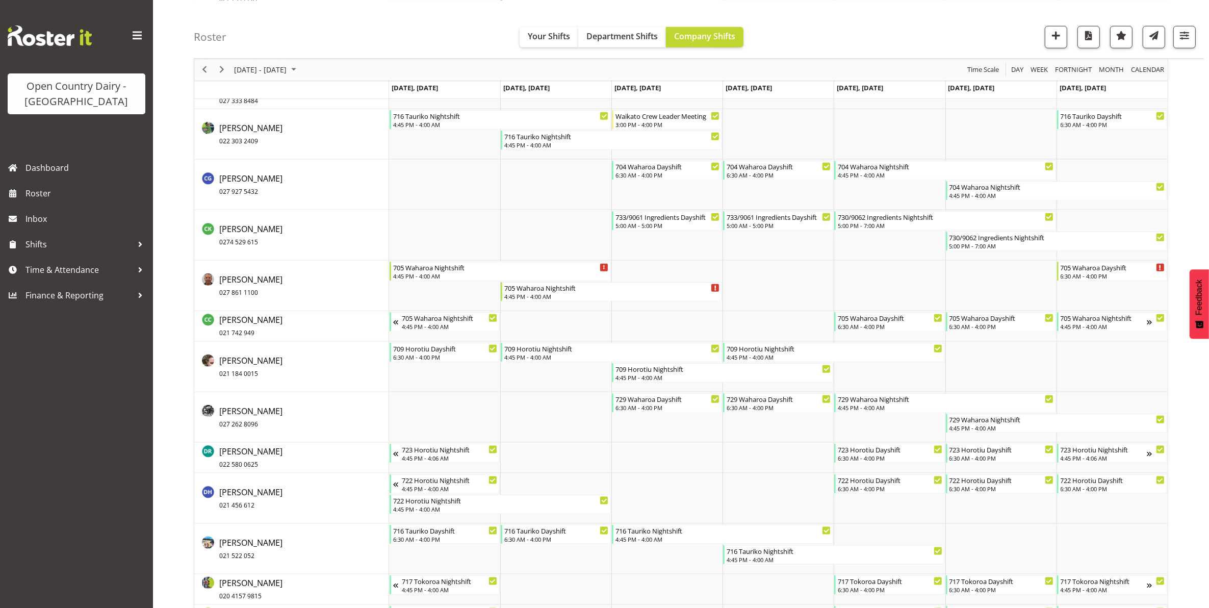
scroll to position [1402, 0]
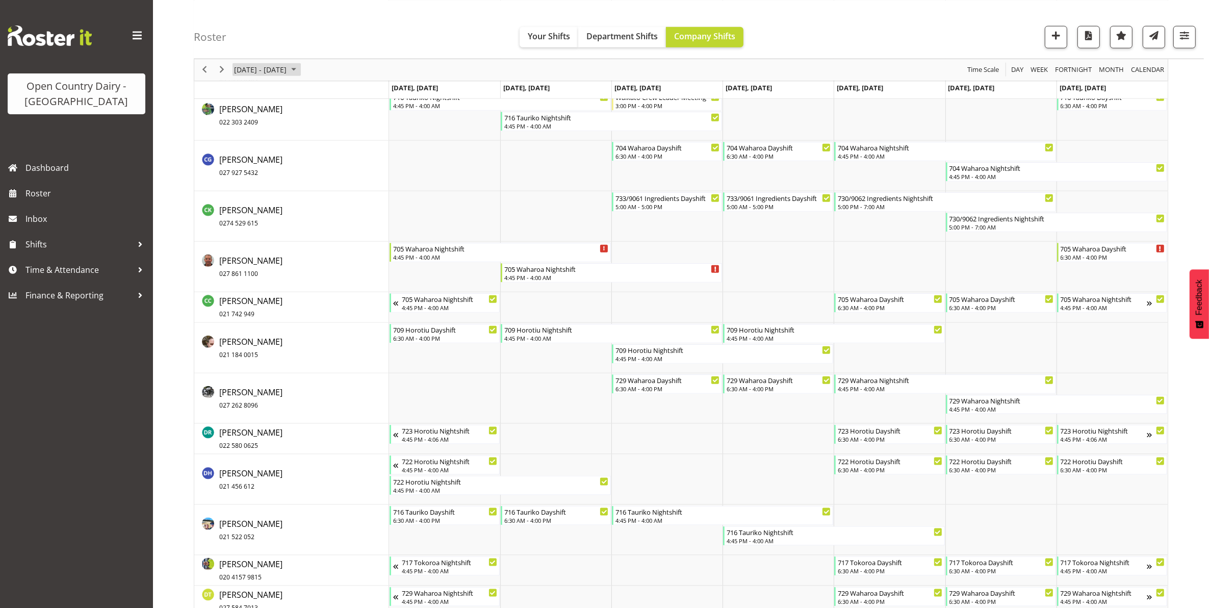
click at [278, 70] on span "[DATE] - [DATE]" at bounding box center [260, 69] width 55 height 13
click at [322, 92] on span "previous month" at bounding box center [323, 95] width 18 height 18
click at [310, 182] on span "22" at bounding box center [309, 181] width 15 height 15
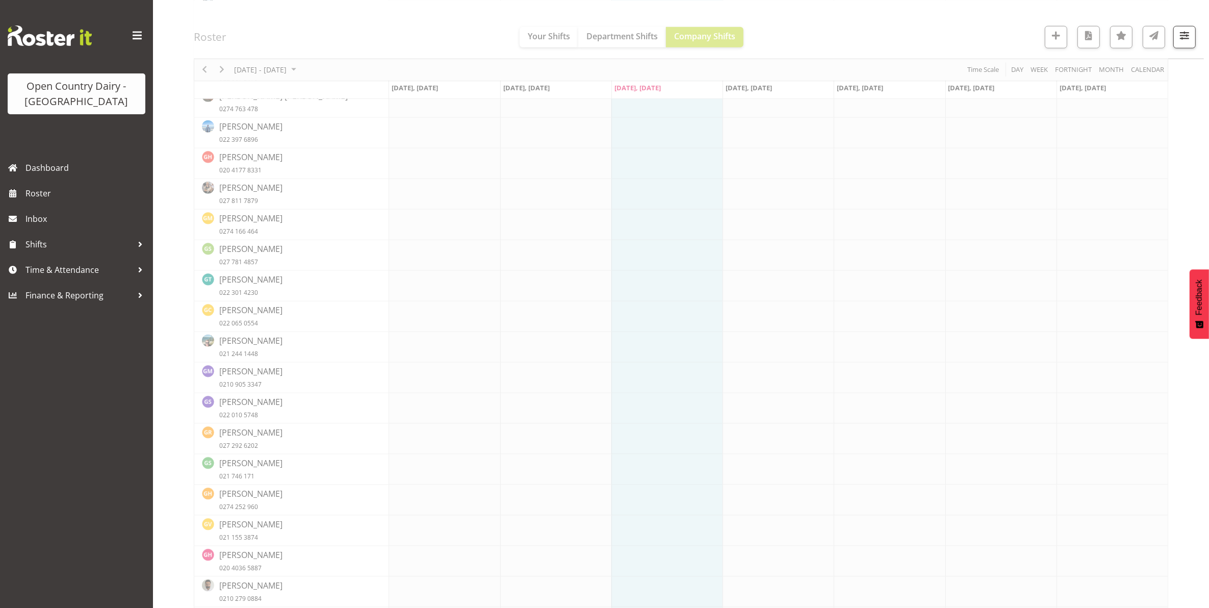
scroll to position [0, 0]
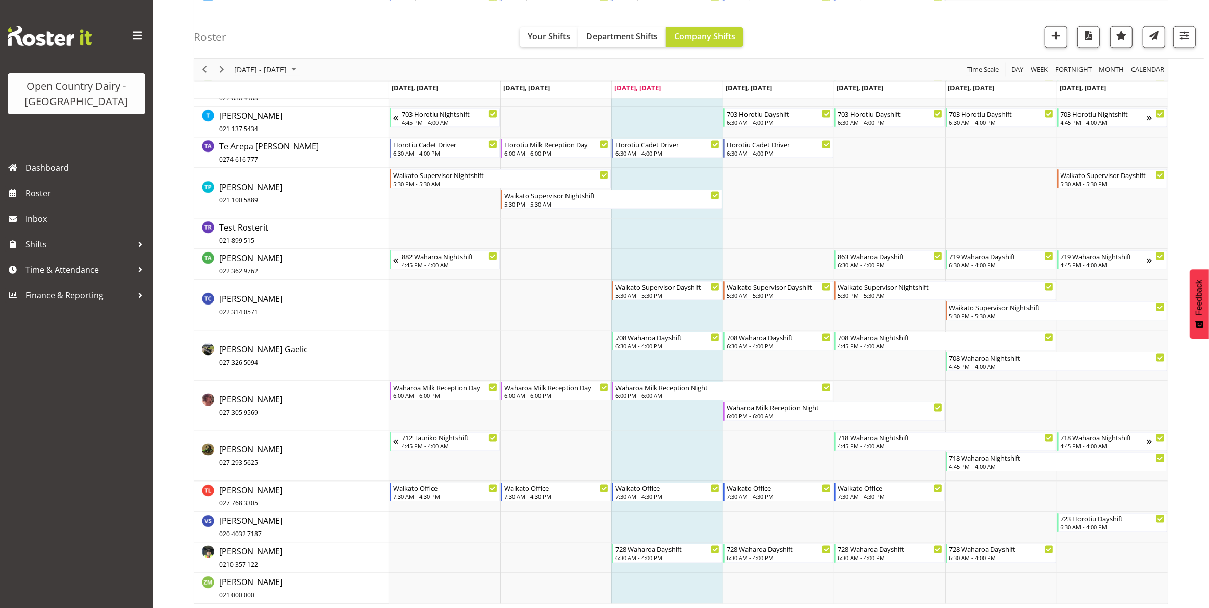
scroll to position [6866, 0]
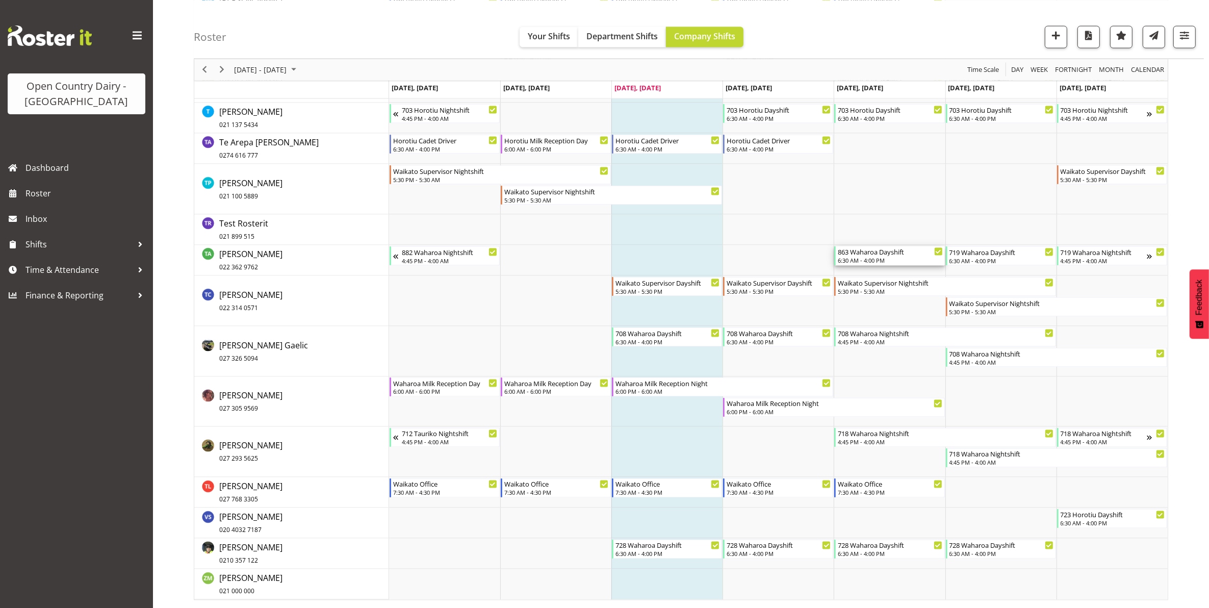
click at [886, 256] on div "6:30 AM - 4:00 PM" at bounding box center [890, 260] width 105 height 8
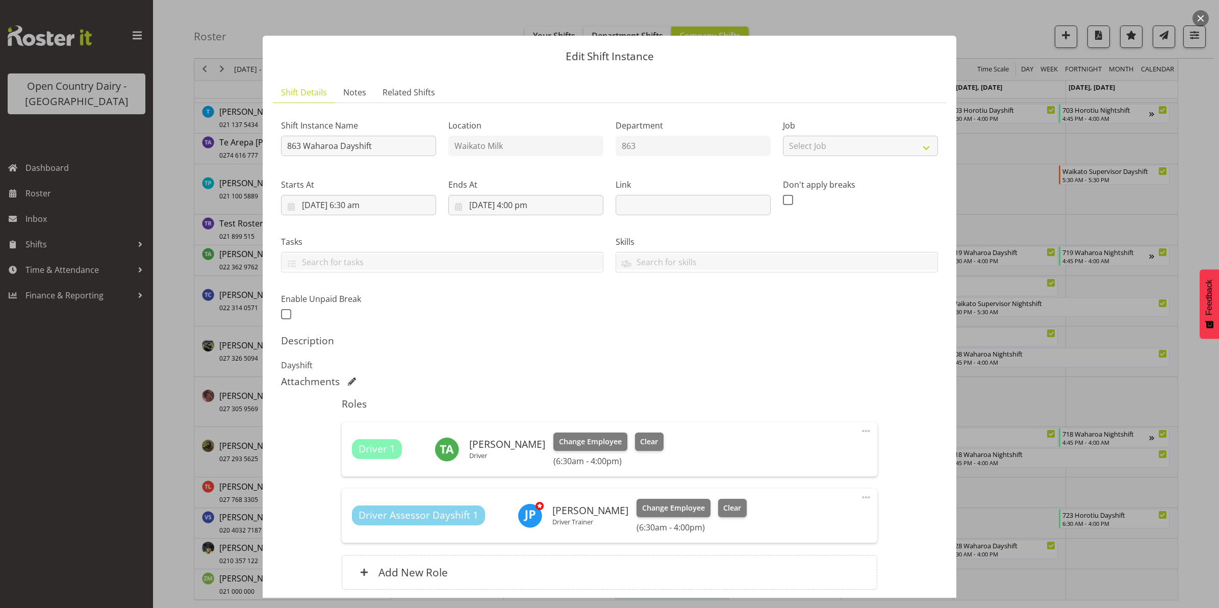
click at [1200, 19] on button "button" at bounding box center [1200, 18] width 16 height 16
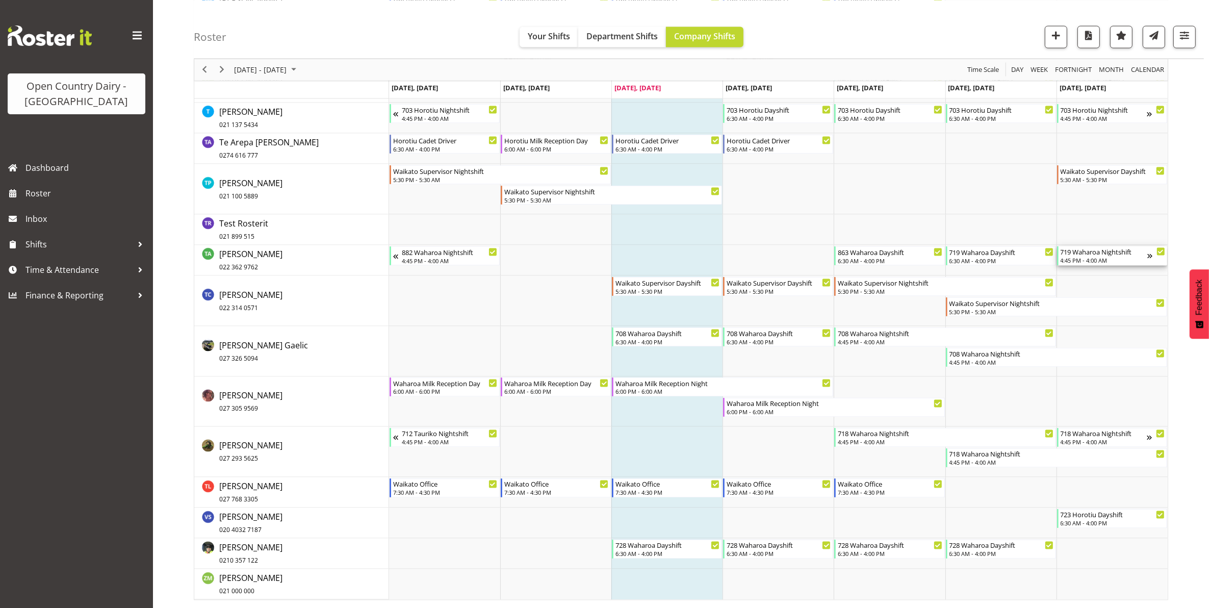
click at [1102, 254] on div "719 Waharoa Nightshift" at bounding box center [1104, 251] width 87 height 10
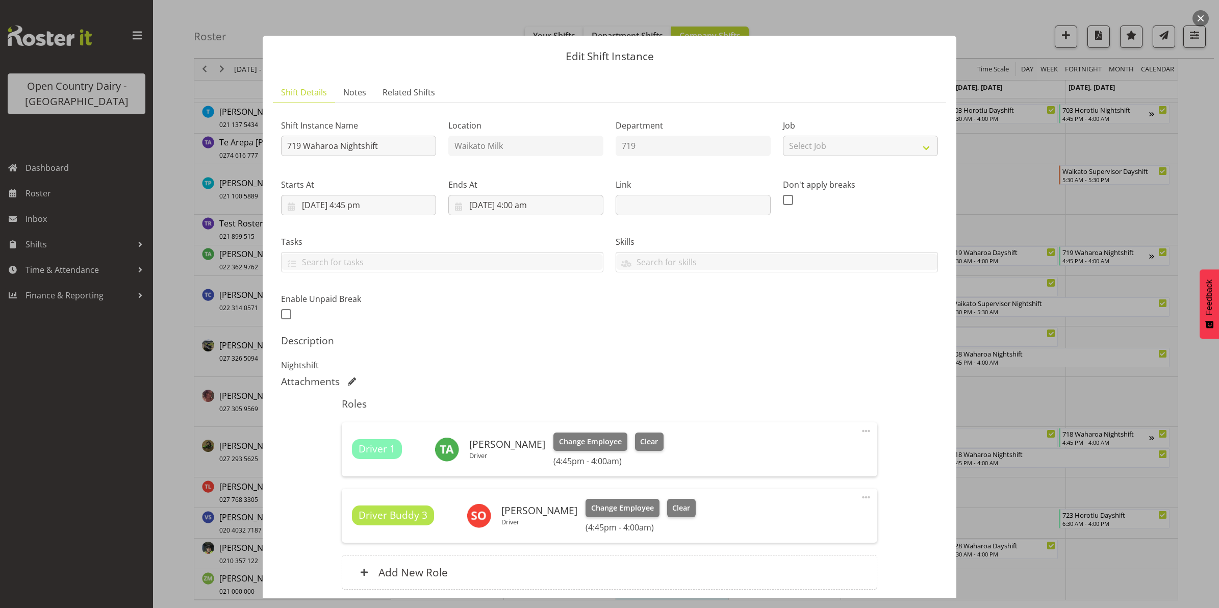
click at [1198, 18] on button "button" at bounding box center [1200, 18] width 16 height 16
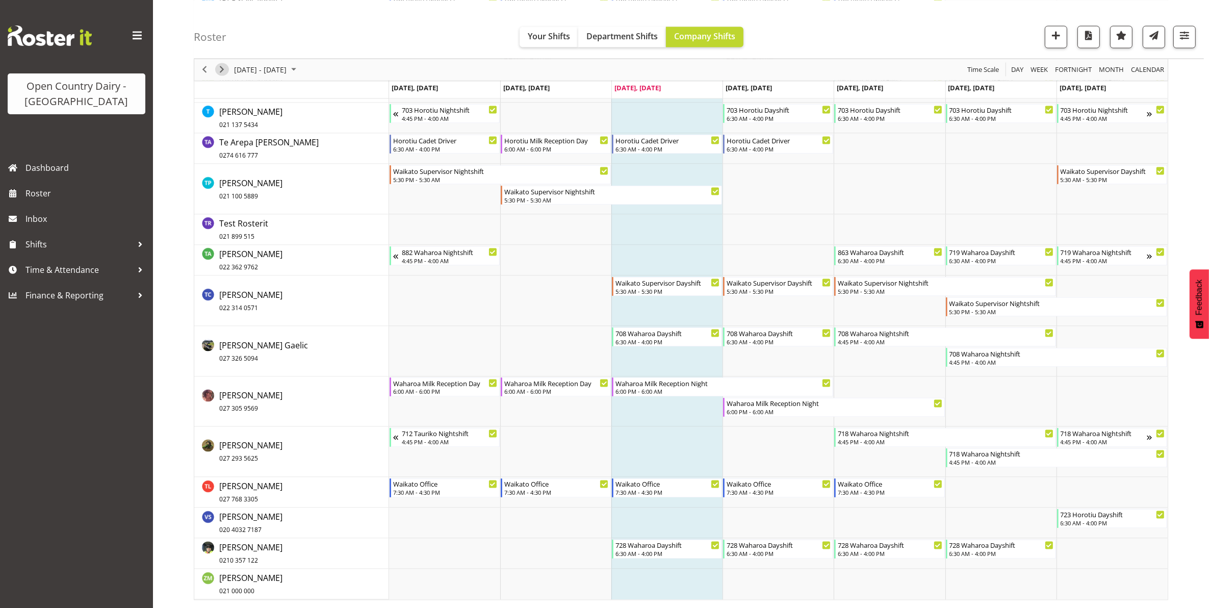
click at [218, 65] on span "Next" at bounding box center [222, 69] width 12 height 13
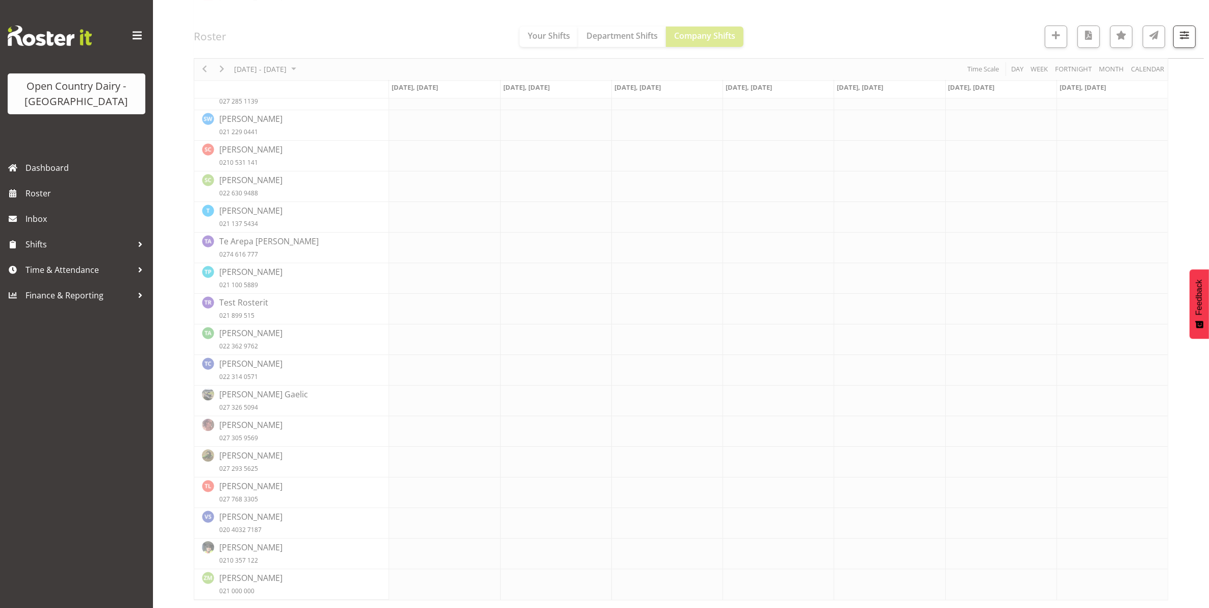
scroll to position [0, 0]
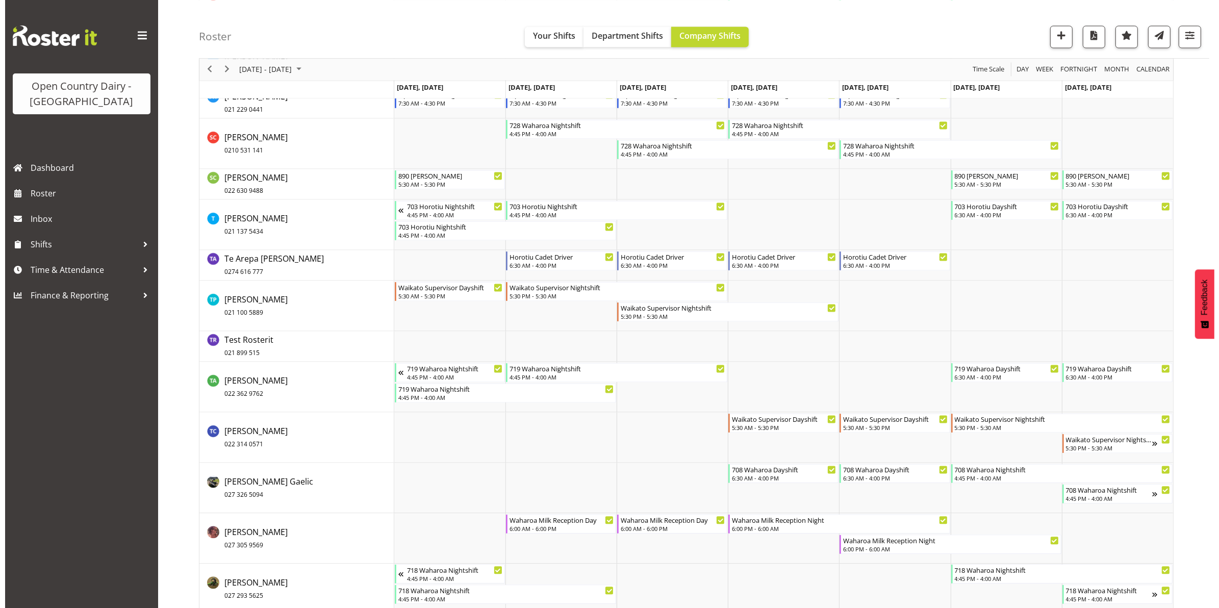
scroll to position [7381, 0]
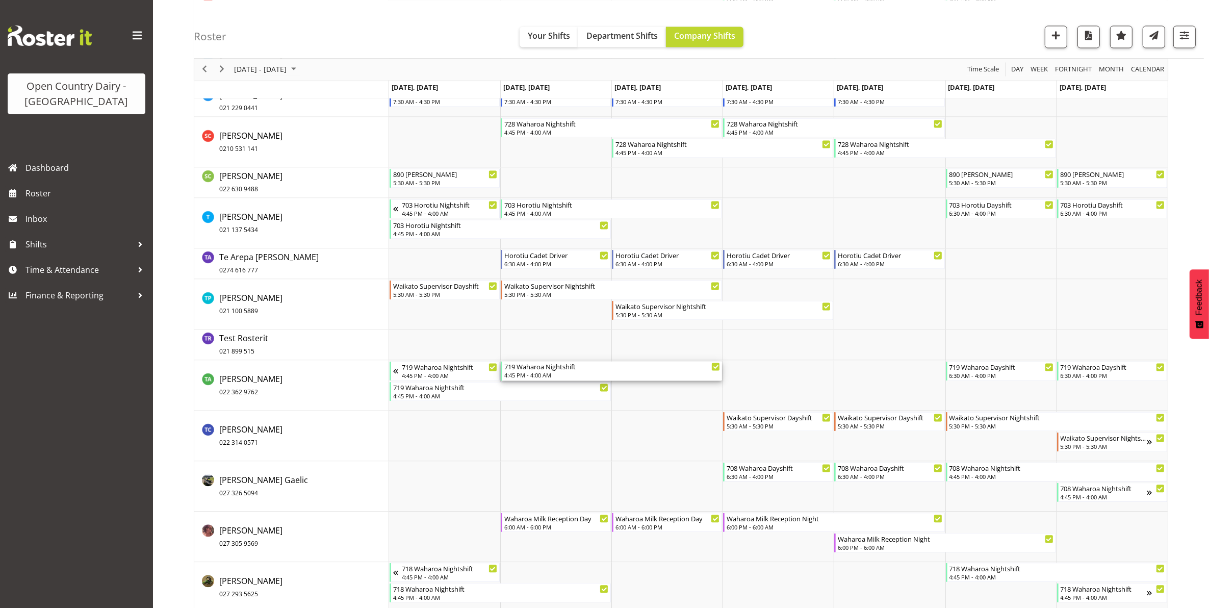
click at [551, 369] on div "719 Waharoa Nightshift" at bounding box center [612, 366] width 216 height 10
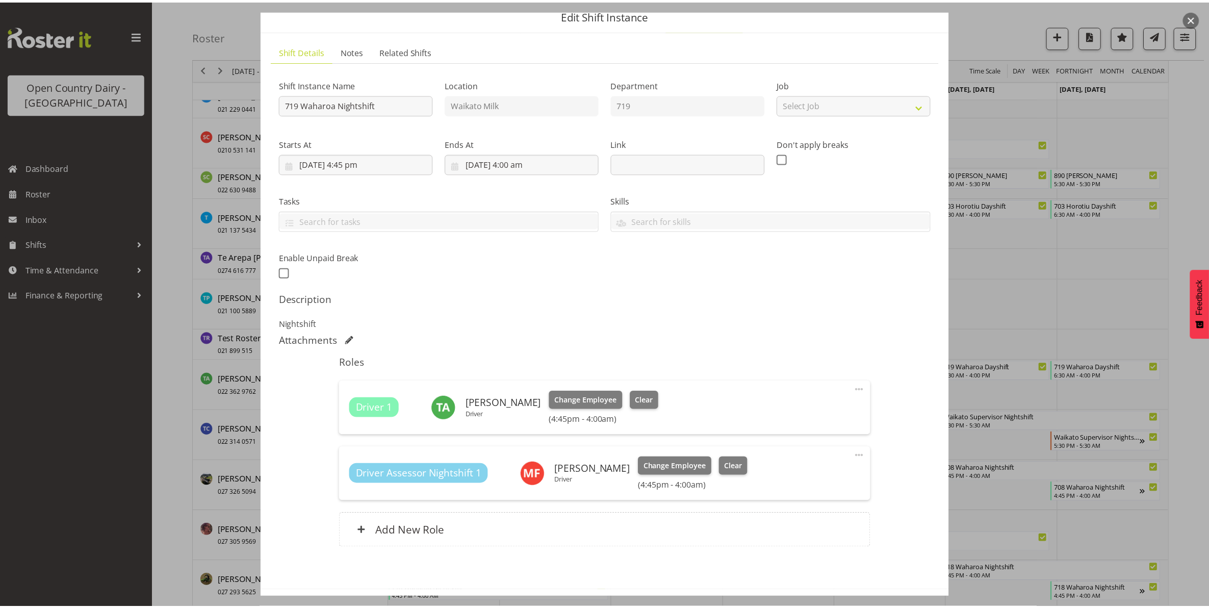
scroll to position [64, 0]
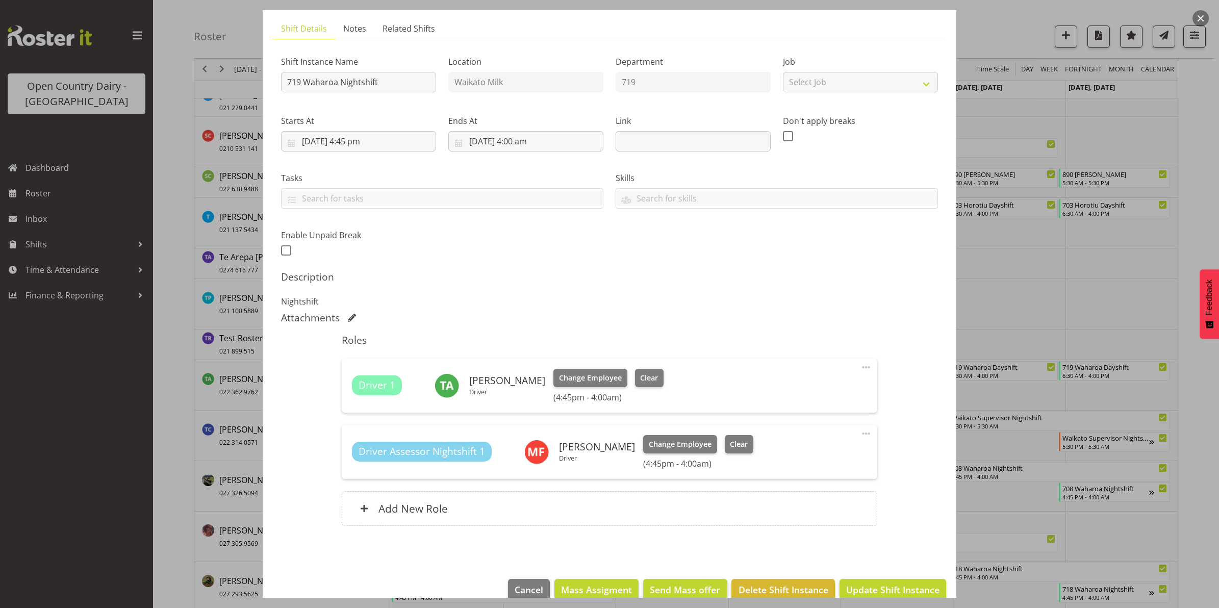
click at [1202, 18] on button "button" at bounding box center [1200, 18] width 16 height 16
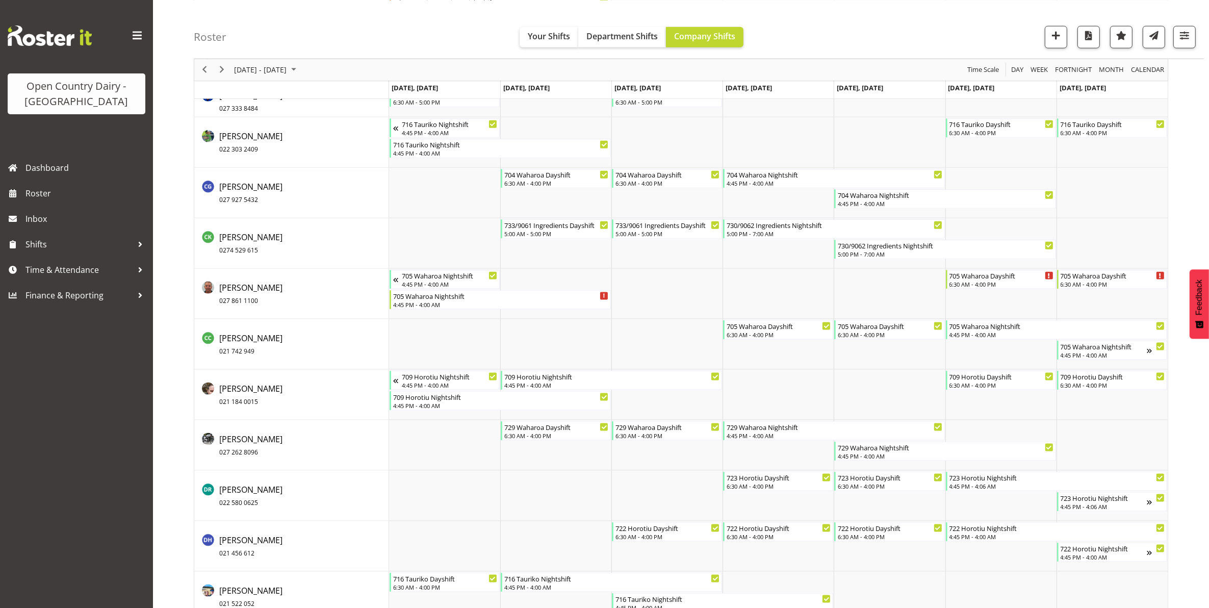
scroll to position [1517, 0]
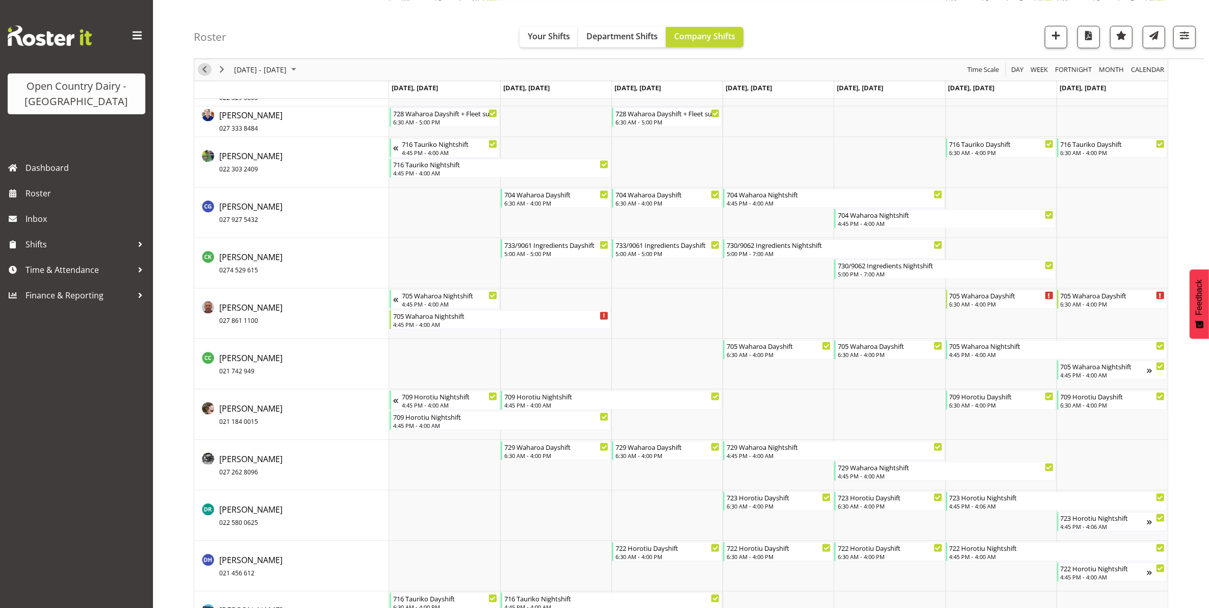
click at [200, 68] on span "Previous" at bounding box center [204, 69] width 12 height 13
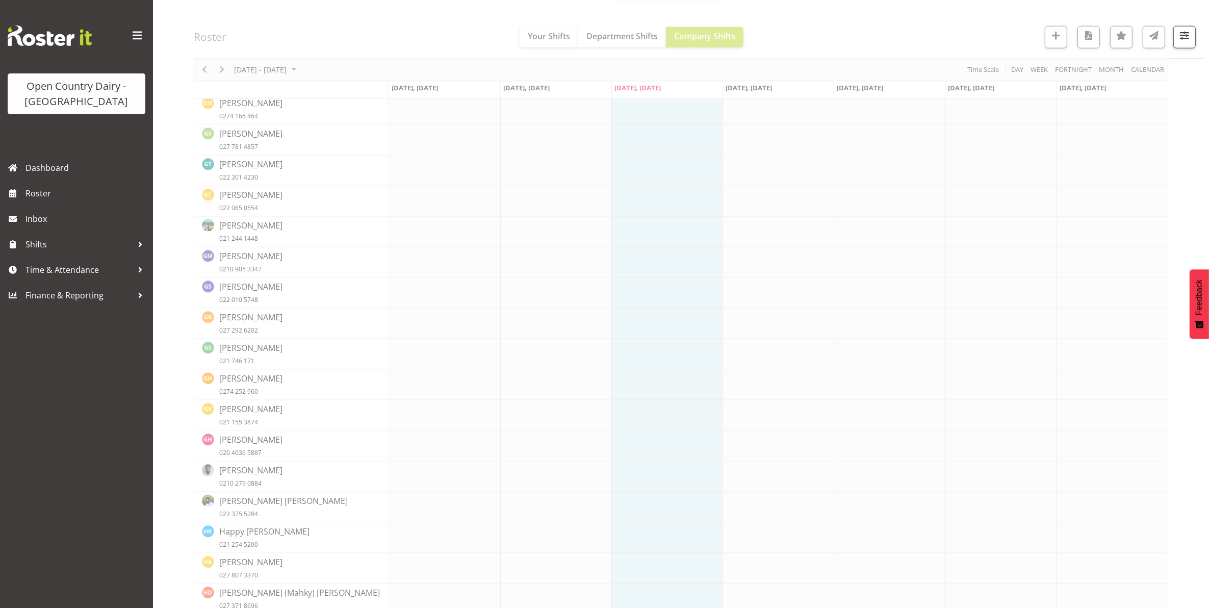
scroll to position [0, 0]
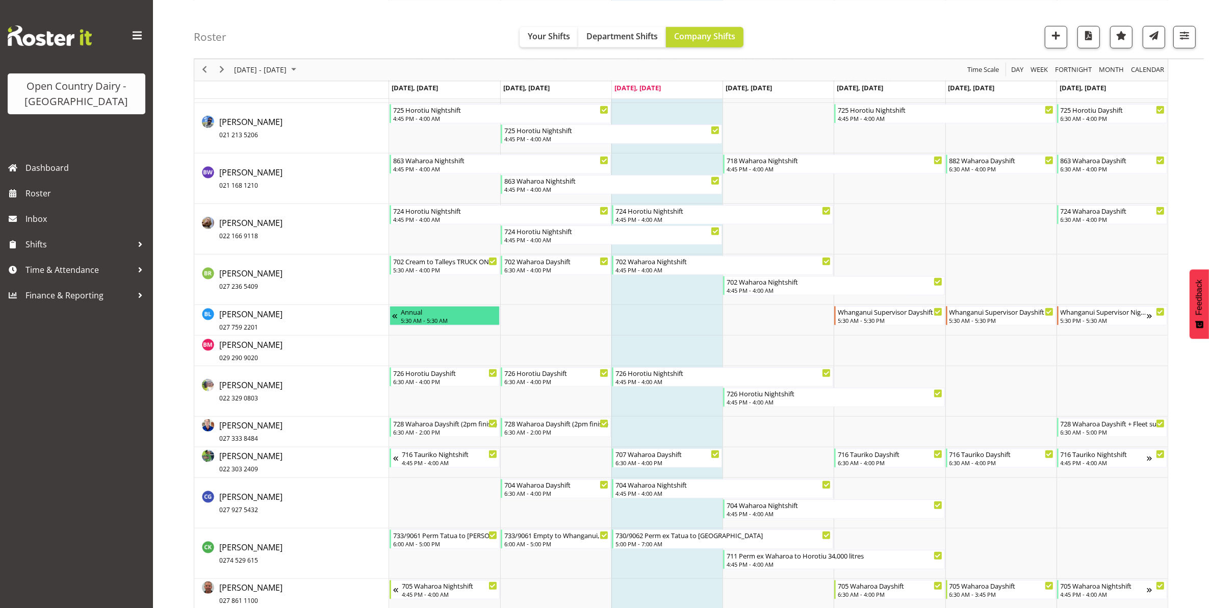
scroll to position [1002, 0]
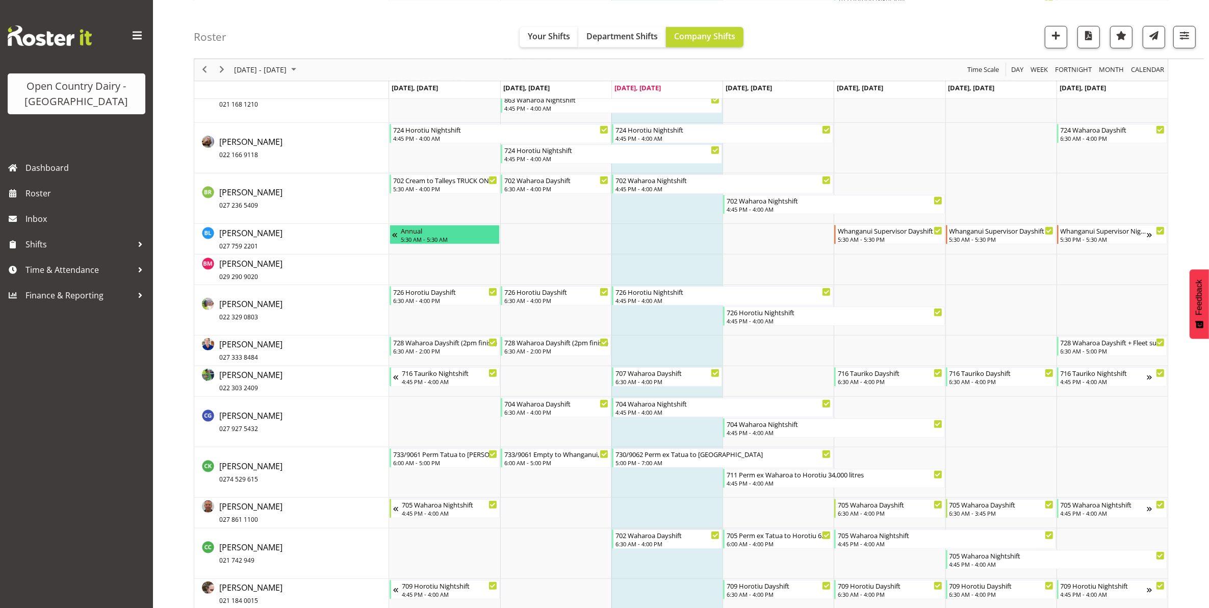
scroll to position [1066, 0]
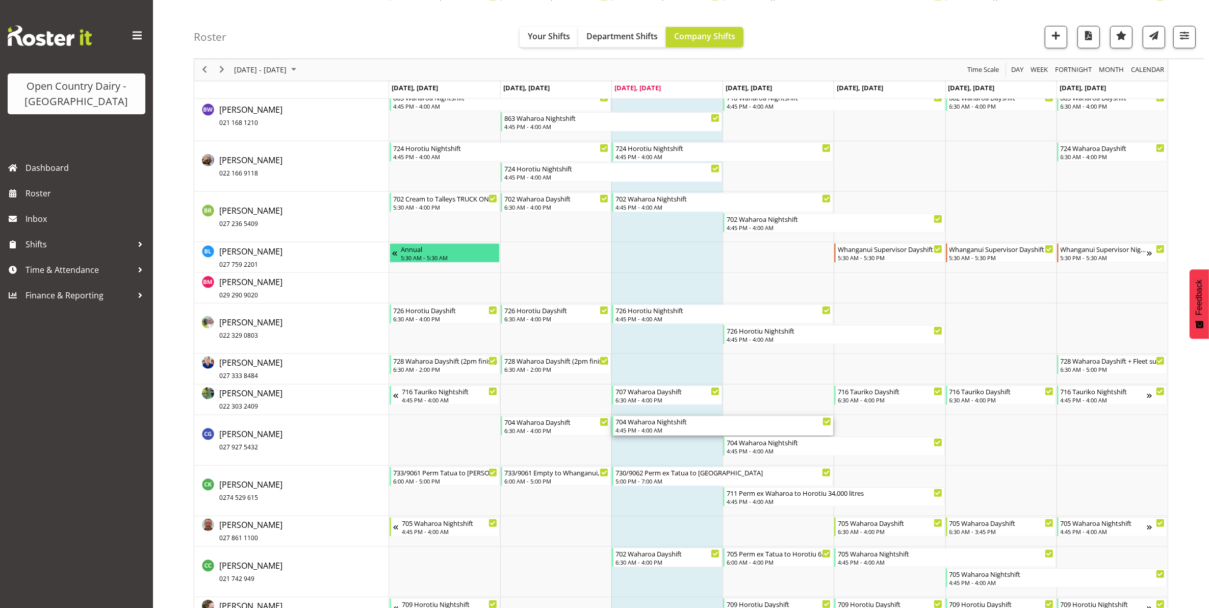
click at [651, 426] on div "704 Waharoa Nightshift" at bounding box center [723, 421] width 216 height 10
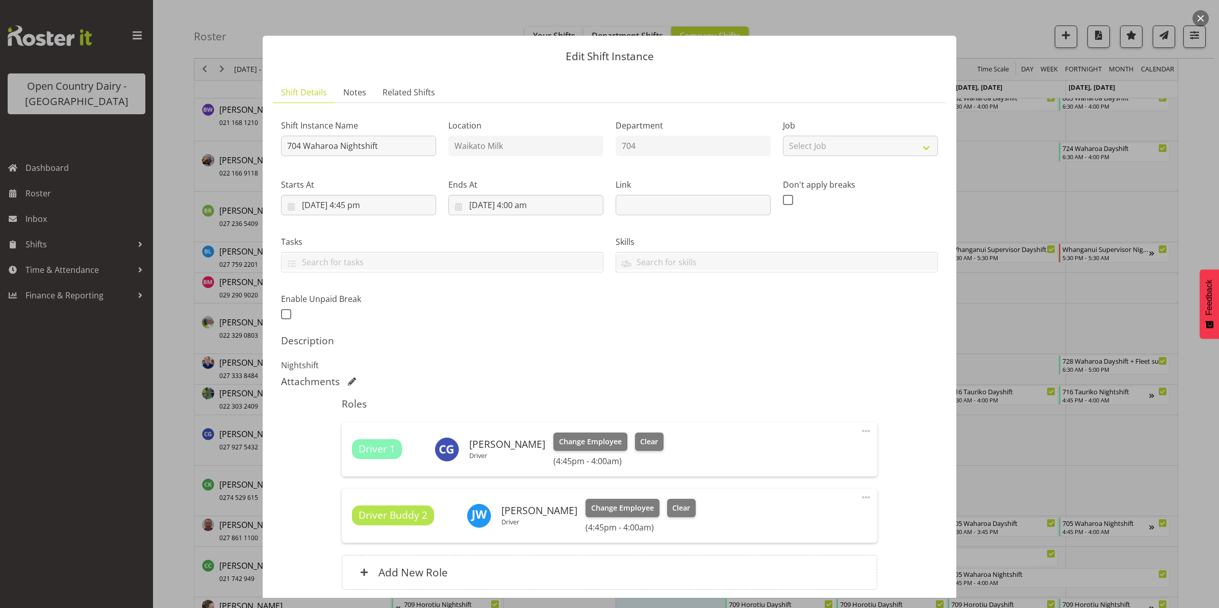
click at [1199, 17] on button "button" at bounding box center [1200, 18] width 16 height 16
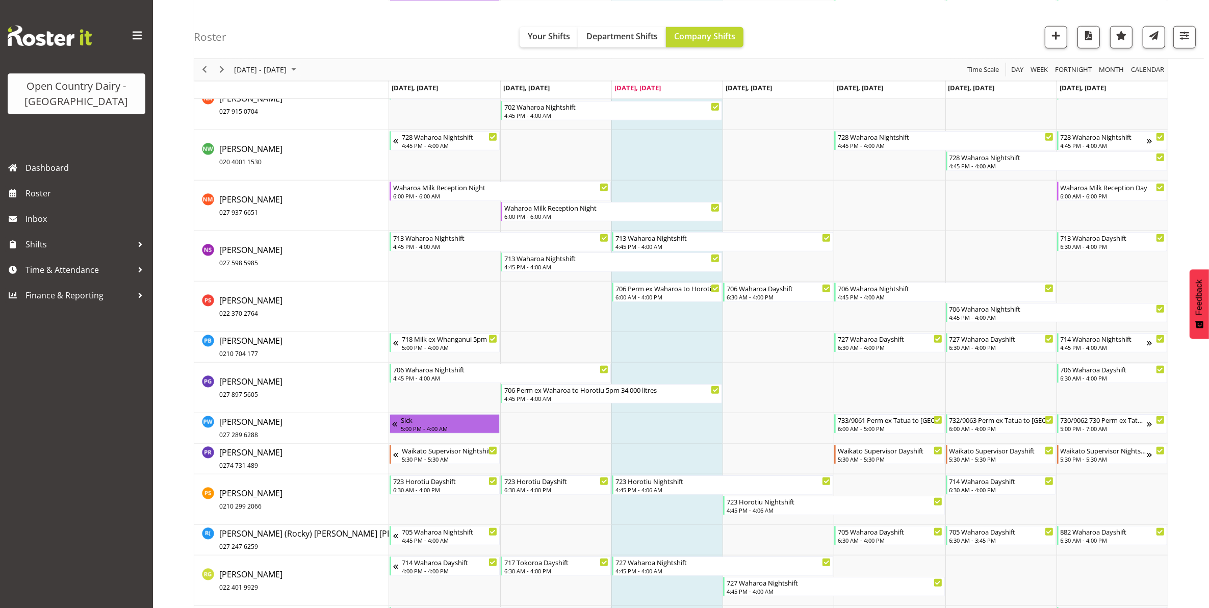
scroll to position [5655, 0]
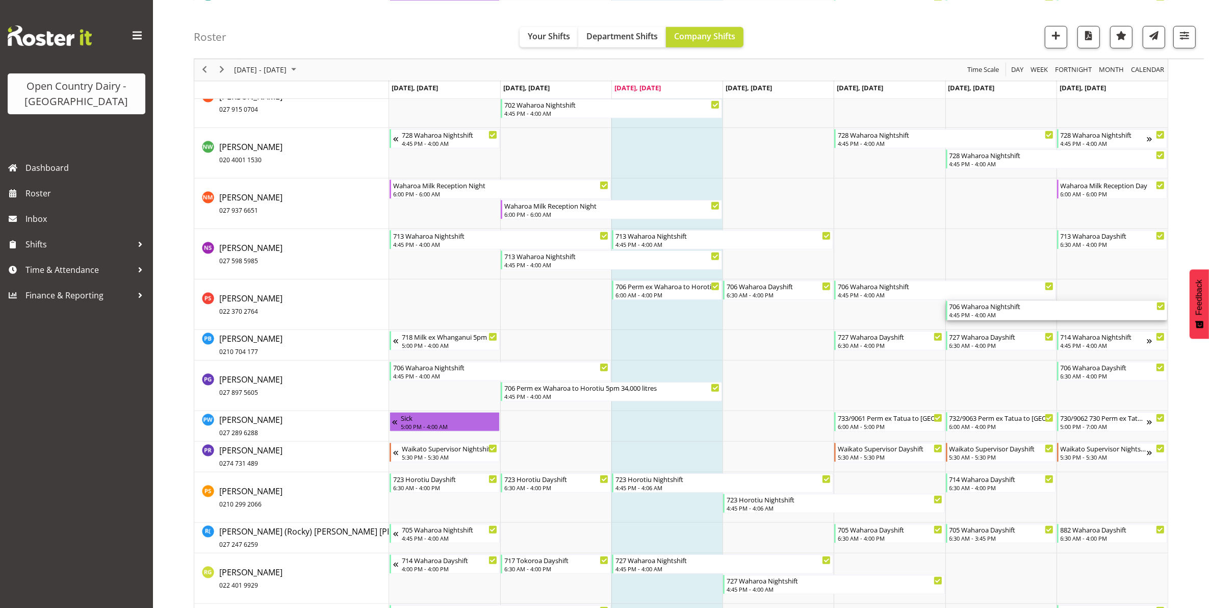
click at [978, 312] on div "4:45 PM - 4:00 AM" at bounding box center [1057, 315] width 216 height 8
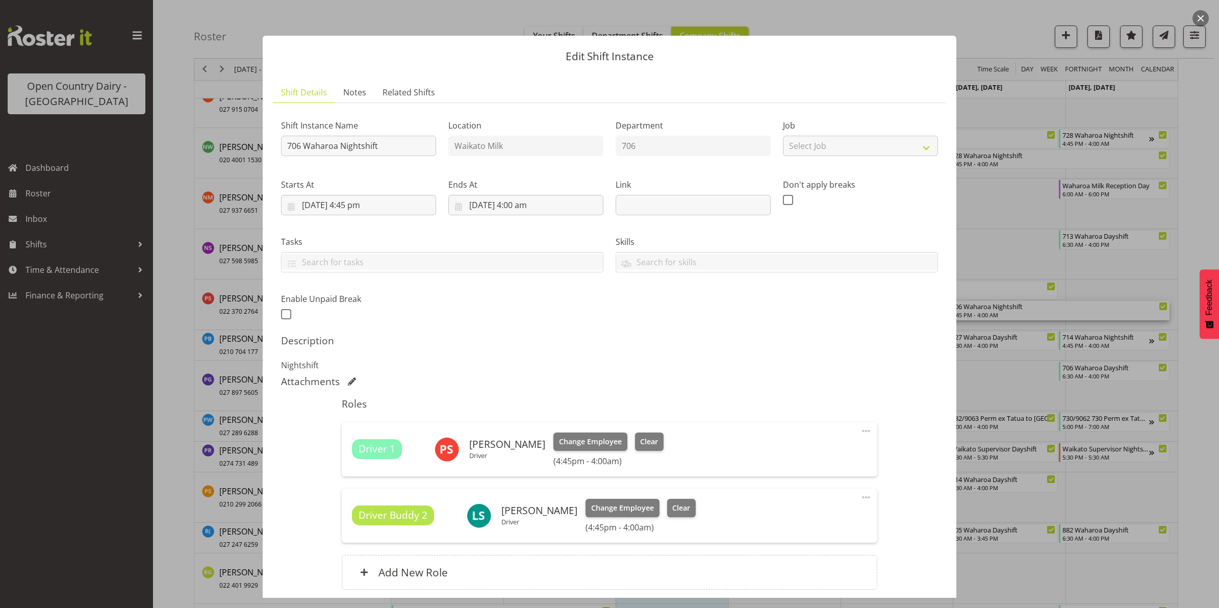
click at [1197, 16] on button "button" at bounding box center [1200, 18] width 16 height 16
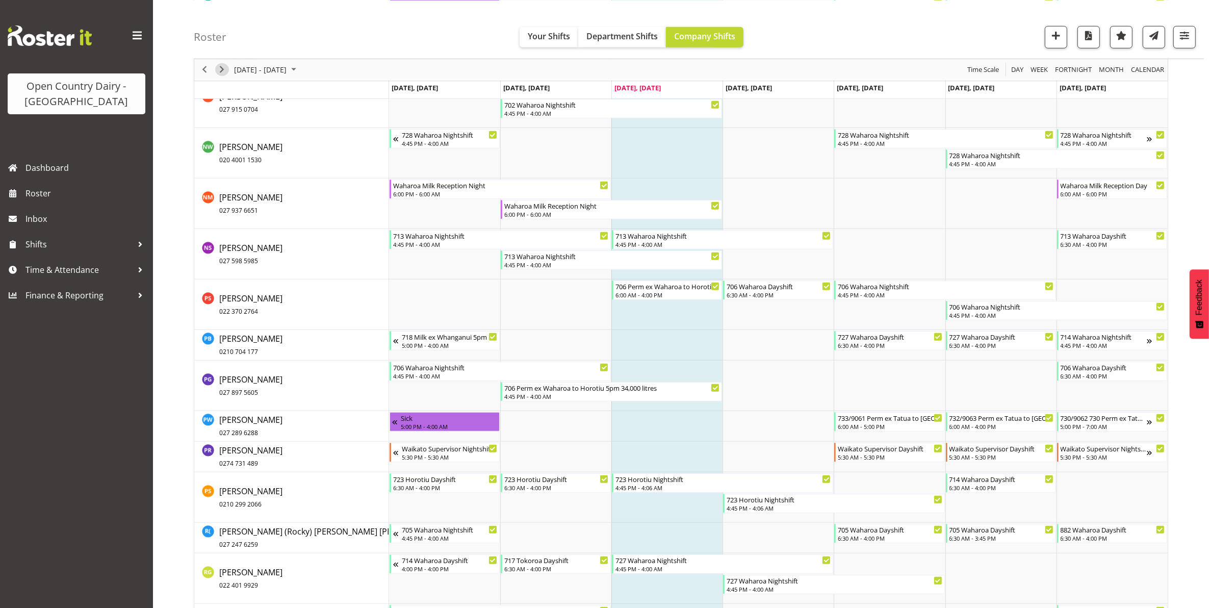
click at [223, 70] on span "Next" at bounding box center [222, 69] width 12 height 13
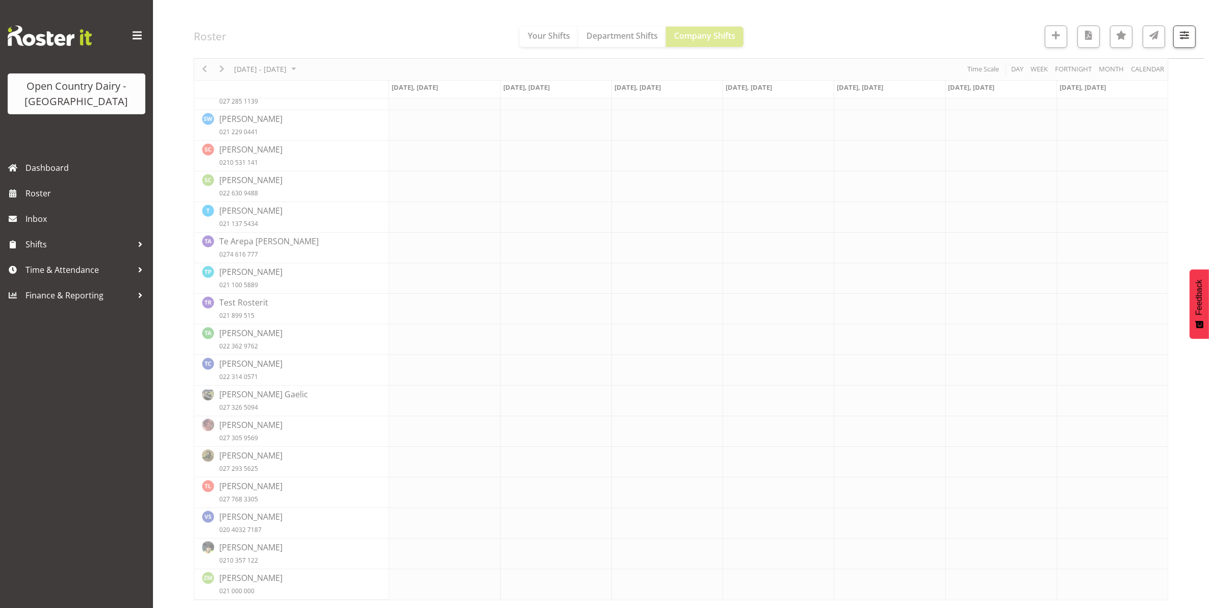
scroll to position [0, 0]
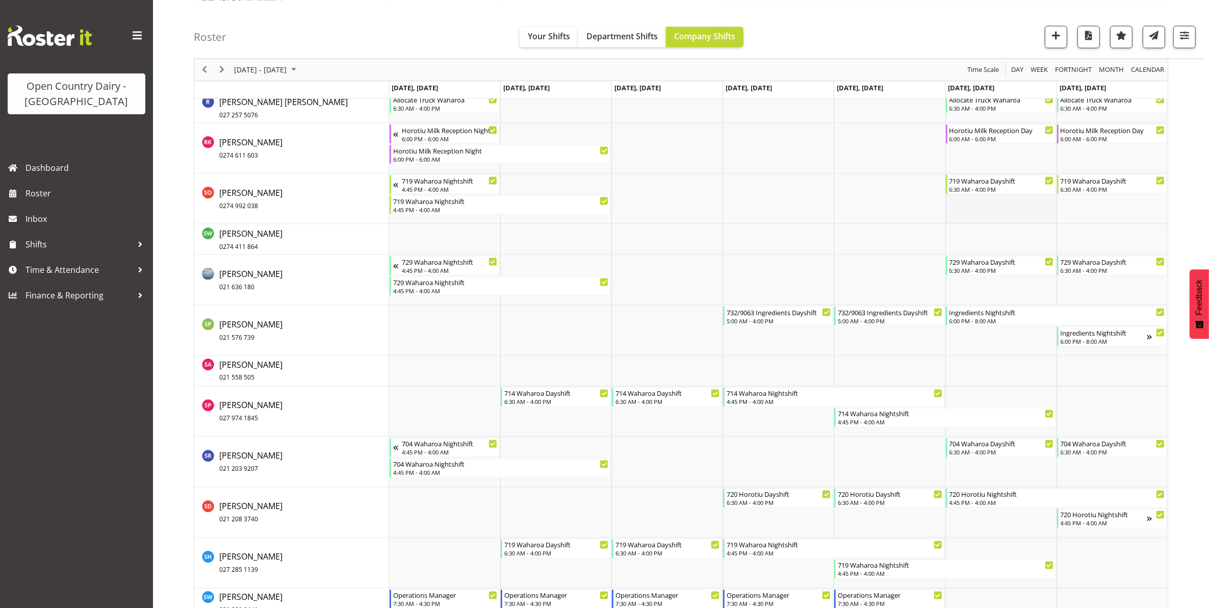
scroll to position [6924, 0]
